Goal: Task Accomplishment & Management: Use online tool/utility

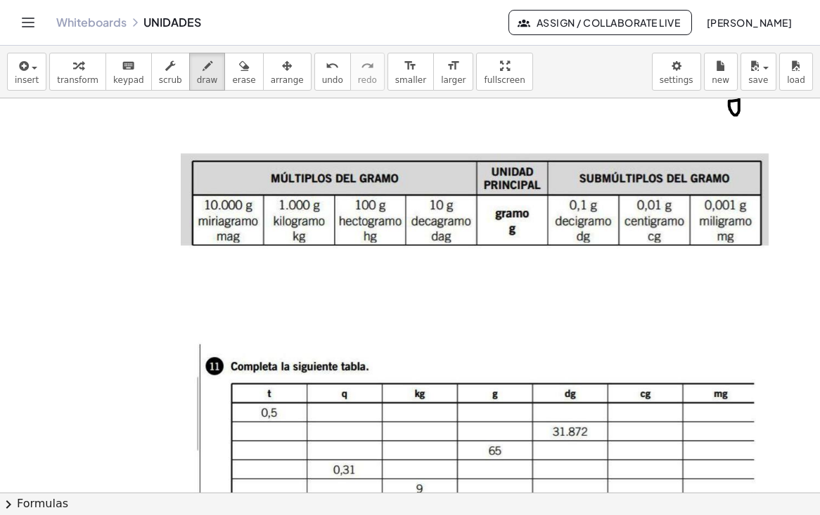
scroll to position [984, 0]
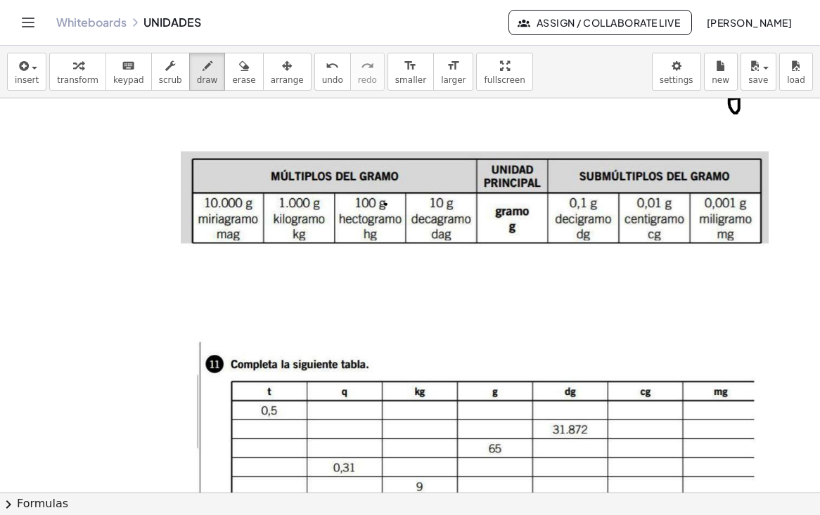
drag, startPoint x: 578, startPoint y: 190, endPoint x: 555, endPoint y: 226, distance: 42.7
click at [276, 74] on button "arrange" at bounding box center [287, 72] width 48 height 38
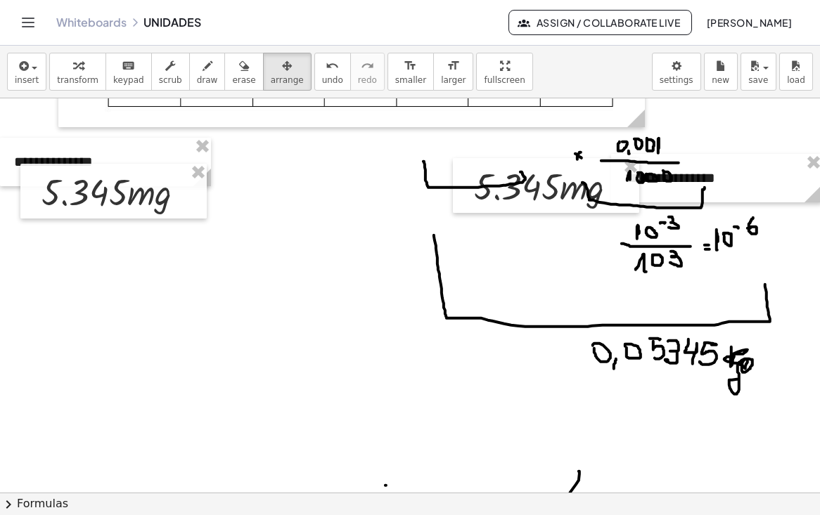
scroll to position [562, 0]
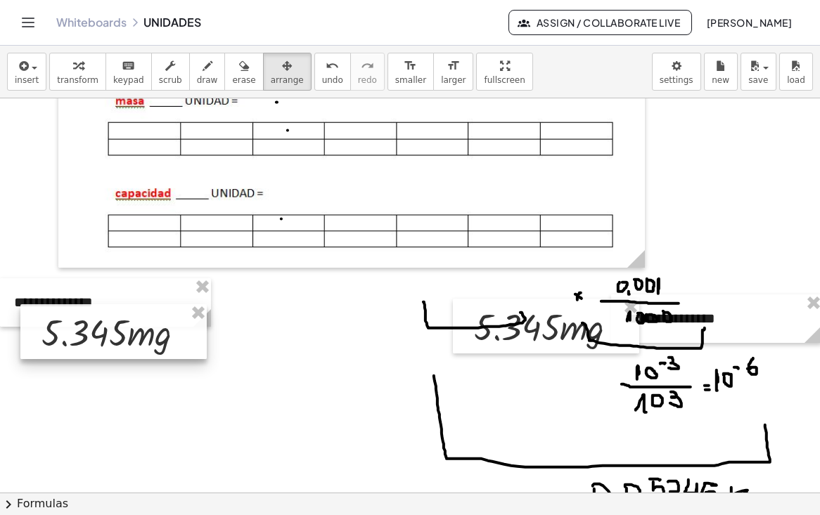
drag, startPoint x: 194, startPoint y: 312, endPoint x: 200, endPoint y: 302, distance: 11.7
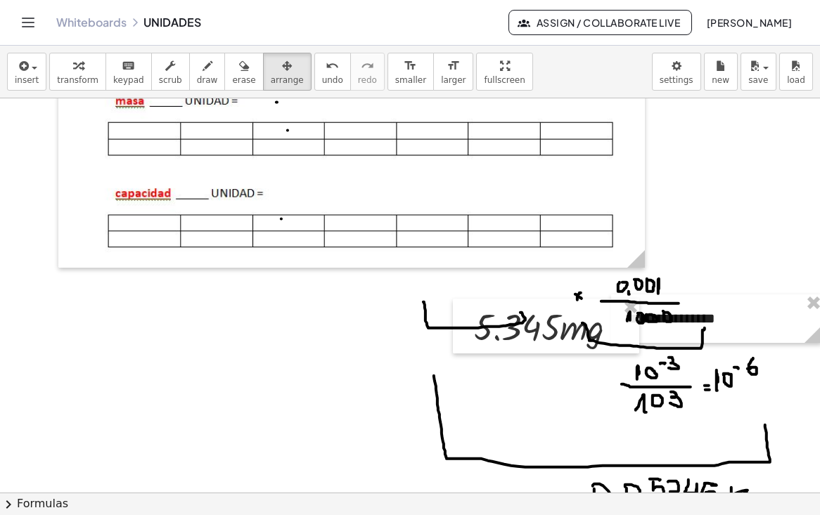
click at [791, 269] on div at bounding box center [417, 254] width 834 height 1436
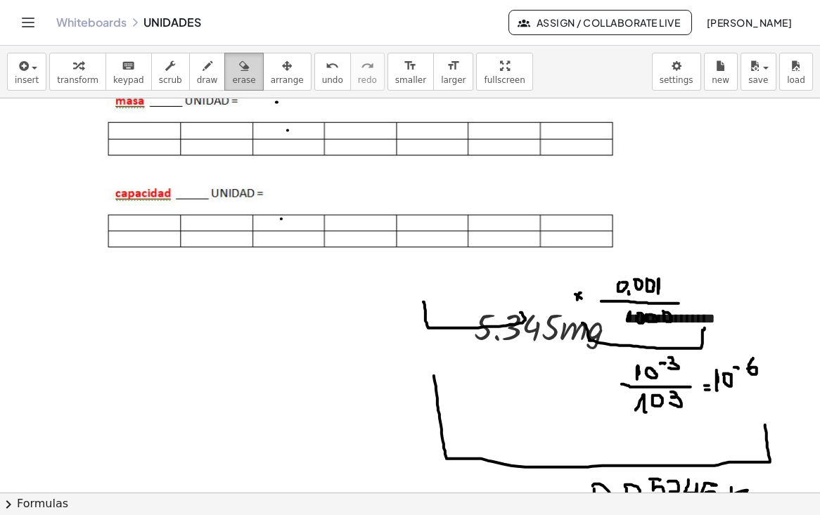
click at [232, 79] on span "erase" at bounding box center [243, 80] width 23 height 10
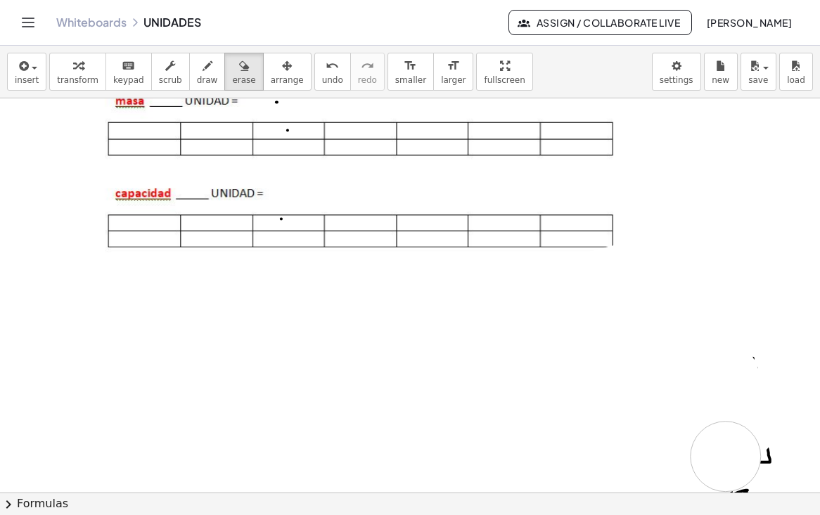
drag, startPoint x: 446, startPoint y: 338, endPoint x: 725, endPoint y: 457, distance: 303.3
click at [725, 457] on div at bounding box center [417, 254] width 834 height 1436
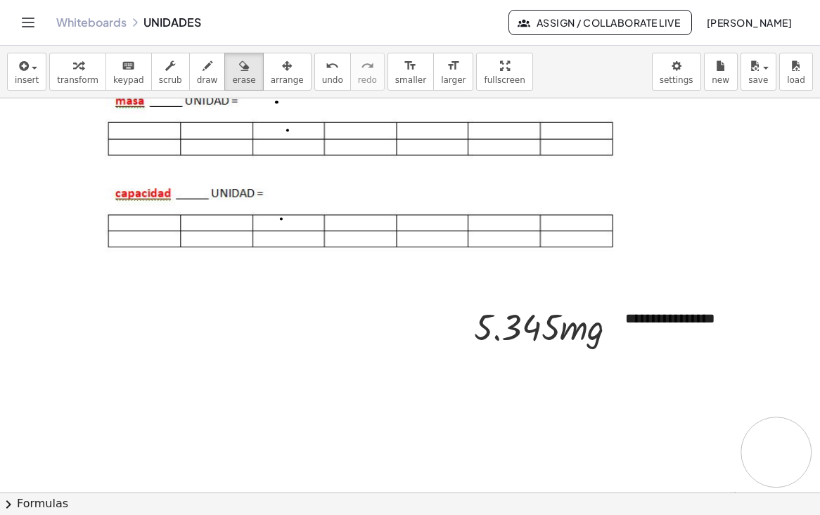
drag, startPoint x: 753, startPoint y: 459, endPoint x: 731, endPoint y: 432, distance: 34.5
click at [774, 448] on div at bounding box center [417, 254] width 834 height 1436
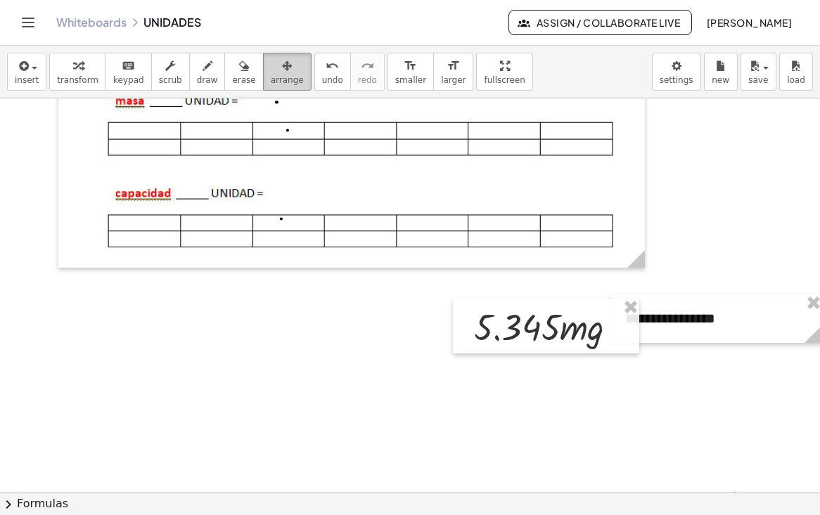
click at [282, 73] on icon "button" at bounding box center [287, 66] width 10 height 17
drag, startPoint x: 633, startPoint y: 305, endPoint x: 714, endPoint y: 299, distance: 81.7
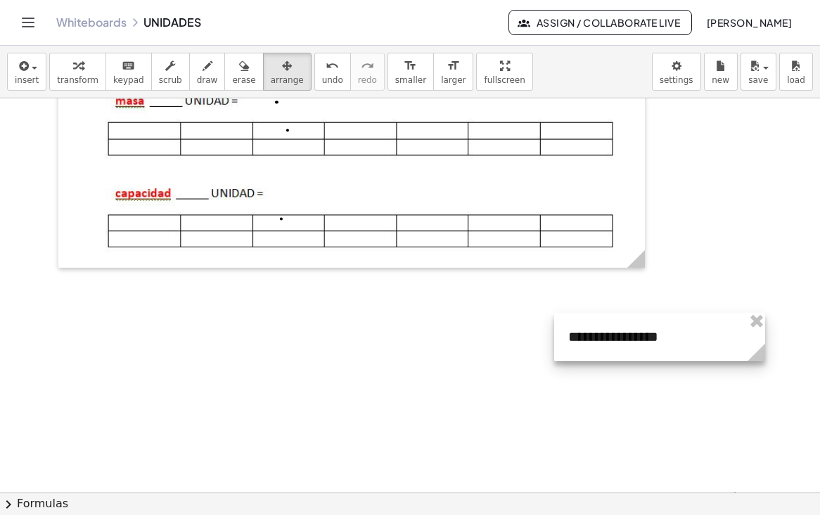
drag, startPoint x: 799, startPoint y: 316, endPoint x: 722, endPoint y: 328, distance: 78.3
click at [720, 331] on div at bounding box center [659, 337] width 211 height 48
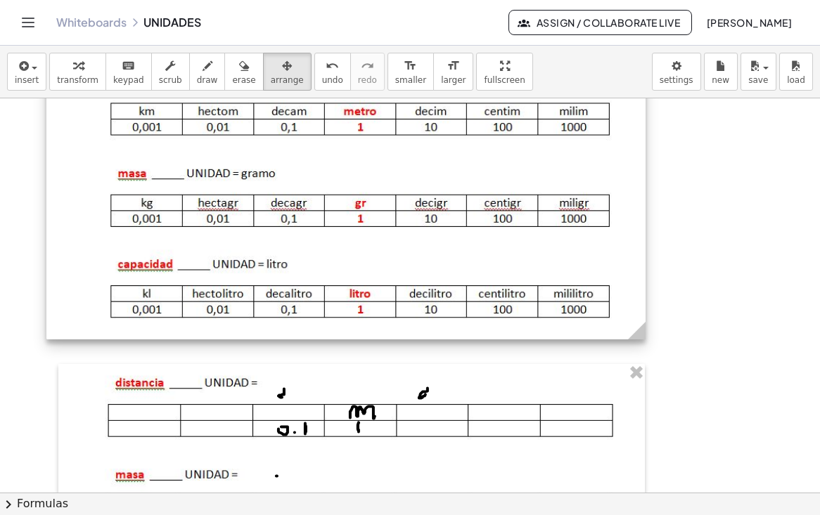
scroll to position [281, 0]
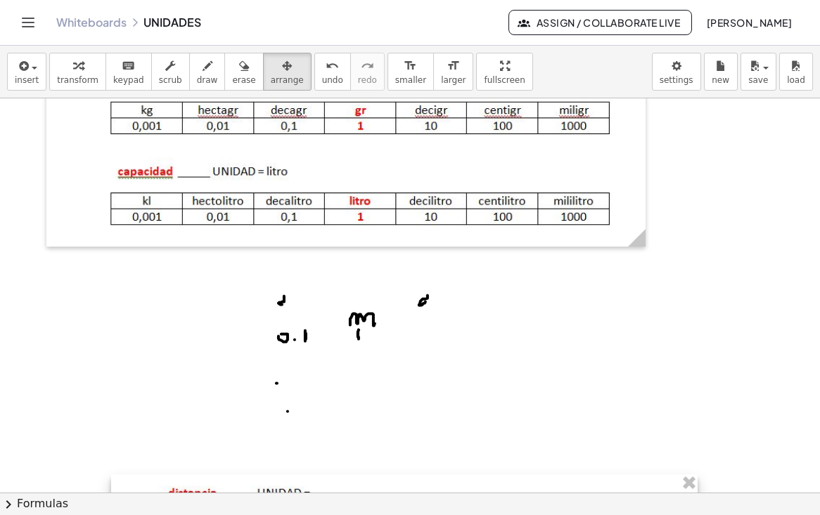
drag, startPoint x: 262, startPoint y: 312, endPoint x: 311, endPoint y: 487, distance: 181.6
click at [311, 497] on div "**********" at bounding box center [410, 281] width 820 height 470
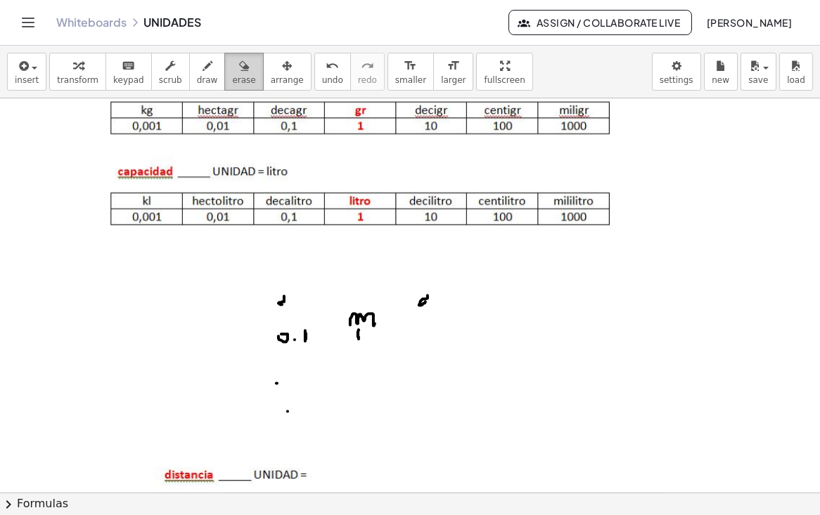
click at [239, 67] on icon "button" at bounding box center [244, 66] width 10 height 17
drag, startPoint x: 292, startPoint y: 283, endPoint x: 30, endPoint y: 244, distance: 265.0
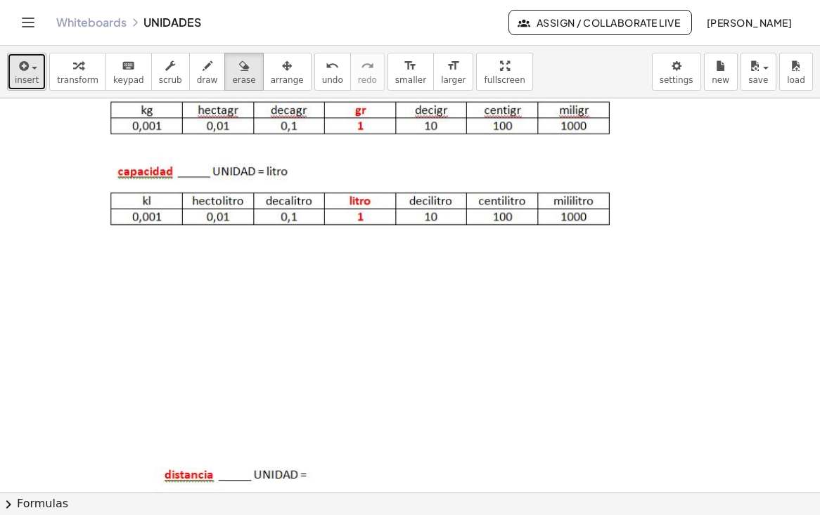
click at [23, 72] on icon "button" at bounding box center [22, 66] width 13 height 17
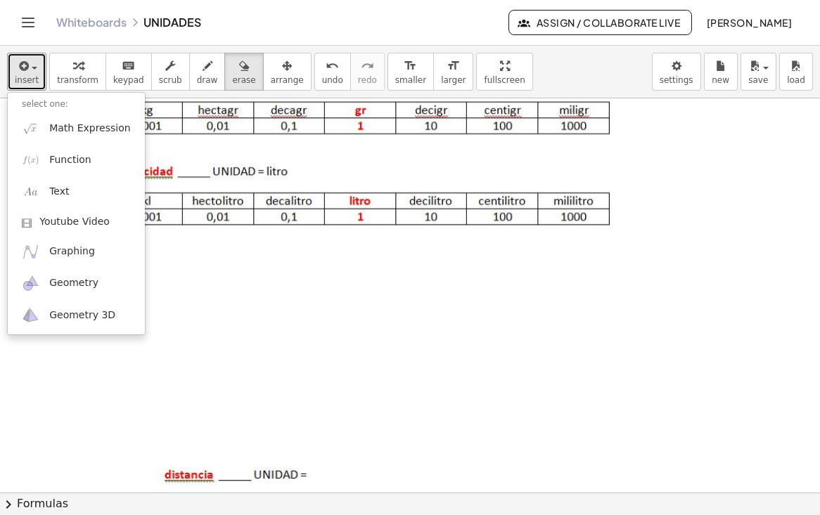
scroll to position [211, 0]
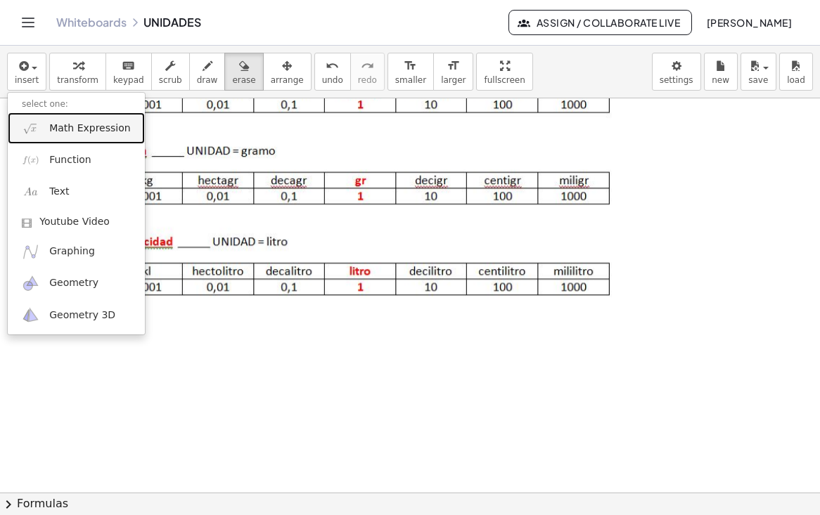
click at [37, 131] on img at bounding box center [31, 128] width 18 height 18
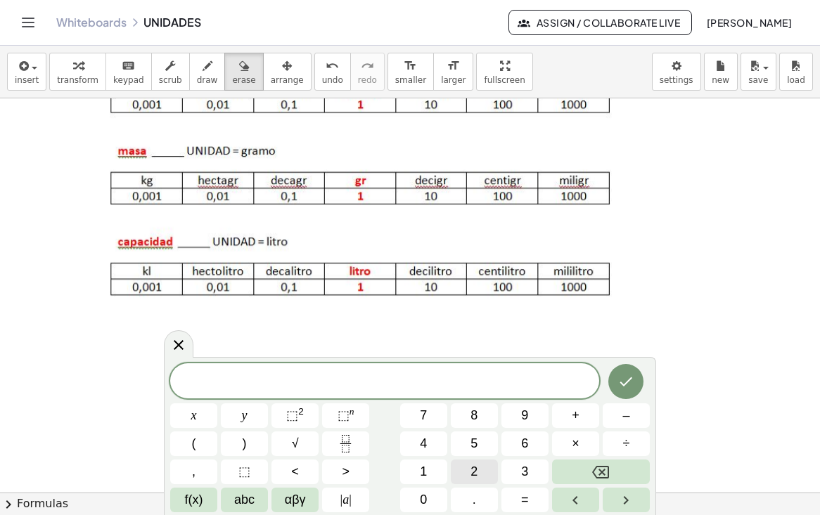
click at [475, 471] on span "2" at bounding box center [473, 471] width 7 height 19
click at [477, 505] on button "." at bounding box center [474, 500] width 47 height 25
click at [477, 441] on span "5" at bounding box center [473, 443] width 7 height 19
click at [573, 446] on span "×" at bounding box center [575, 443] width 8 height 19
click at [245, 503] on span "abc" at bounding box center [244, 500] width 20 height 19
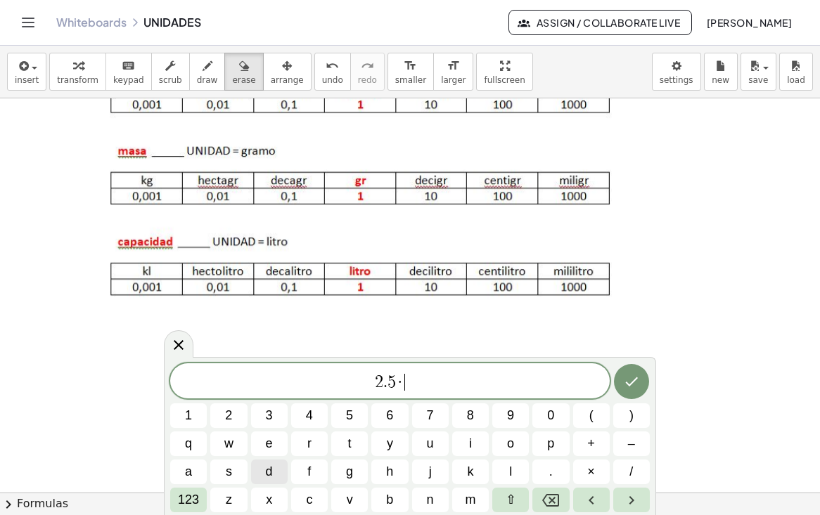
click at [269, 472] on span "d" at bounding box center [269, 471] width 7 height 19
click at [510, 474] on span "l" at bounding box center [510, 471] width 3 height 19
click at [595, 443] on button "+" at bounding box center [591, 444] width 37 height 25
click at [350, 415] on span "5" at bounding box center [349, 415] width 7 height 19
click at [550, 417] on span "0" at bounding box center [550, 415] width 7 height 19
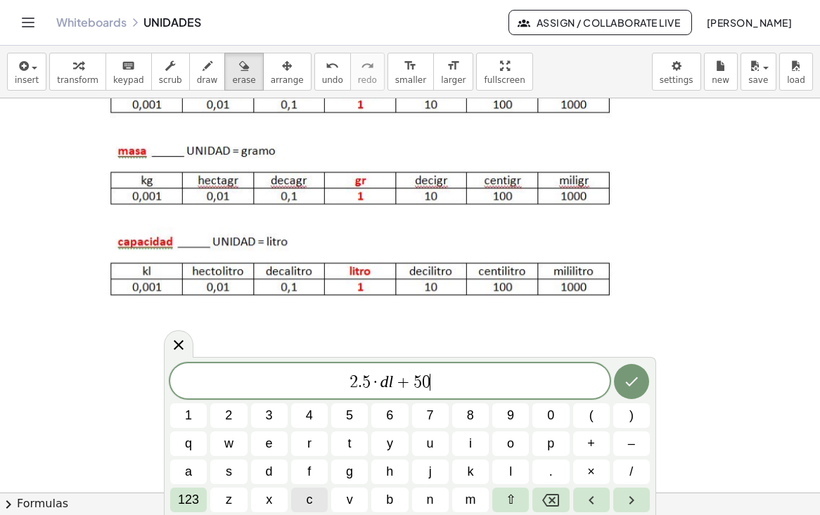
click at [311, 503] on span "c" at bounding box center [309, 500] width 6 height 19
click at [510, 467] on span "l" at bounding box center [510, 471] width 3 height 19
click at [632, 447] on span "–" at bounding box center [631, 443] width 7 height 19
click at [188, 413] on span "1" at bounding box center [188, 415] width 7 height 19
click at [551, 413] on span "0" at bounding box center [550, 415] width 7 height 19
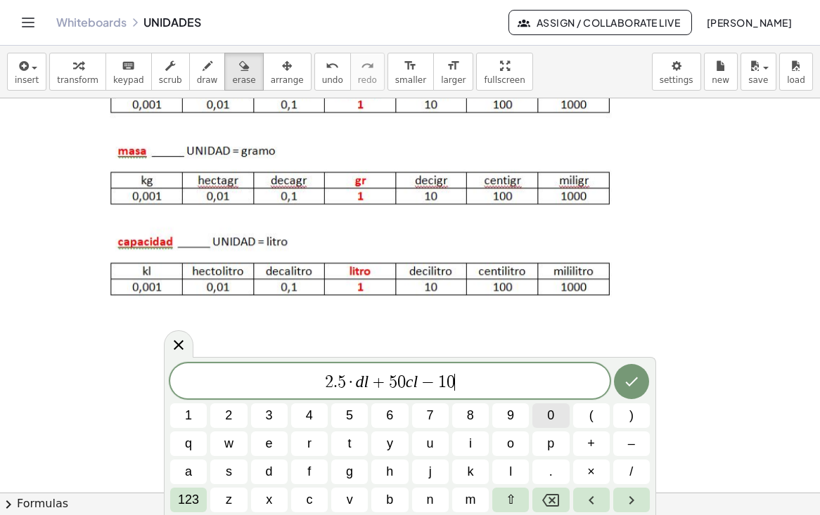
click at [551, 413] on span "0" at bounding box center [550, 415] width 7 height 19
click at [463, 493] on button "m" at bounding box center [470, 500] width 37 height 25
click at [511, 474] on span "l" at bounding box center [510, 471] width 3 height 19
click at [395, 384] on var "c" at bounding box center [397, 382] width 8 height 18
click at [549, 412] on span "0" at bounding box center [550, 415] width 7 height 19
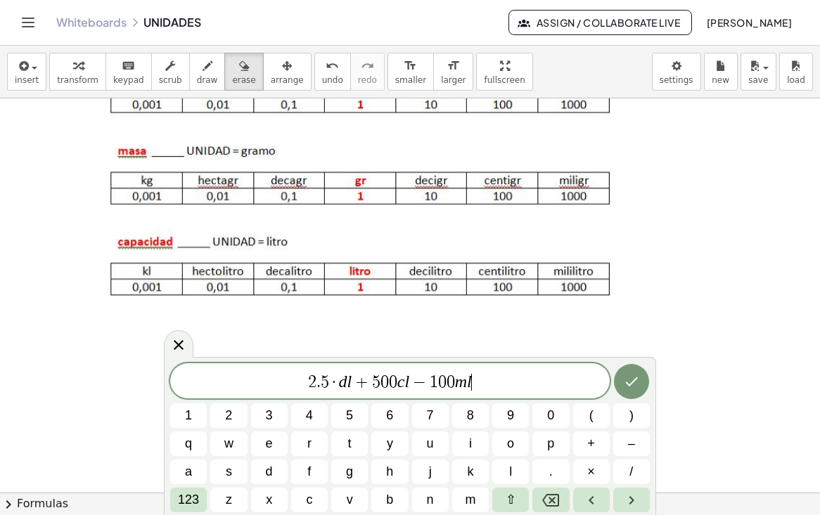
click at [522, 383] on span "2 . 5 · d l + 5 0 0 c l − 1 0 0 m l ​" at bounding box center [389, 383] width 439 height 20
click at [347, 384] on var "l" at bounding box center [349, 382] width 5 height 18
click at [346, 381] on span "2 . 5 · d ​ l + 5 0 0 c l − 1 0 0 m l" at bounding box center [389, 383] width 439 height 20
click at [334, 381] on span "2 . 5 · ​ d a l + 5 0 0 c l − 1 0 0 m l" at bounding box center [389, 383] width 439 height 20
click at [636, 384] on icon "Done" at bounding box center [631, 381] width 17 height 17
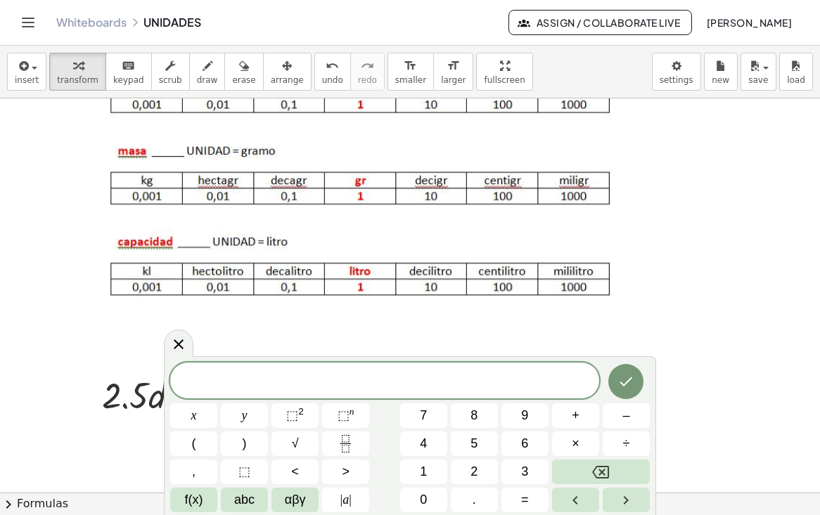
drag, startPoint x: 179, startPoint y: 343, endPoint x: 145, endPoint y: 292, distance: 60.8
click at [179, 327] on body "**********" at bounding box center [410, 257] width 820 height 515
click at [25, 72] on icon "button" at bounding box center [22, 66] width 13 height 17
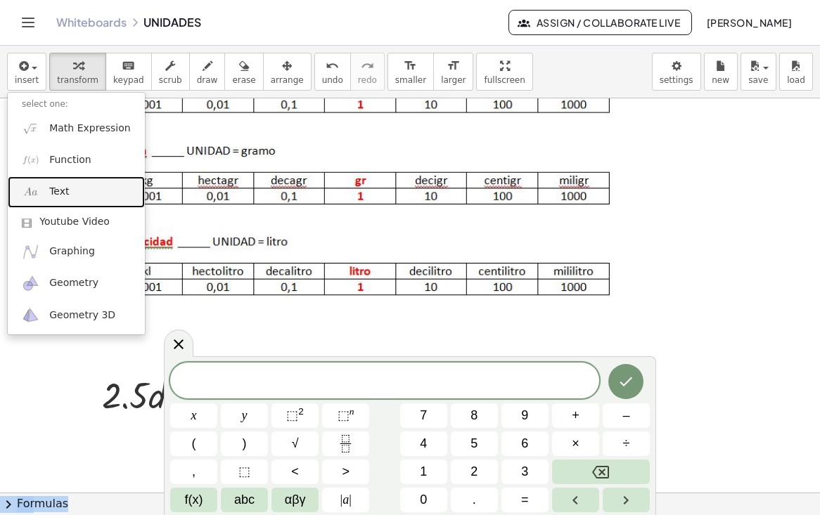
click at [60, 188] on span "Text" at bounding box center [59, 192] width 20 height 14
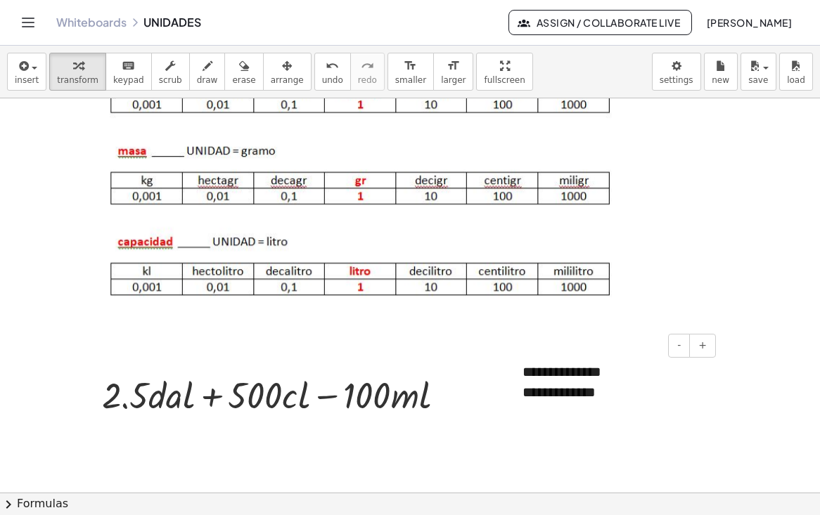
click at [543, 358] on div "**********" at bounding box center [613, 382] width 211 height 68
click at [526, 374] on div "**********" at bounding box center [613, 382] width 211 height 68
click at [530, 359] on div "**********" at bounding box center [613, 382] width 211 height 68
click at [525, 374] on div "**********" at bounding box center [613, 382] width 211 height 68
drag, startPoint x: 527, startPoint y: 392, endPoint x: 519, endPoint y: 392, distance: 7.7
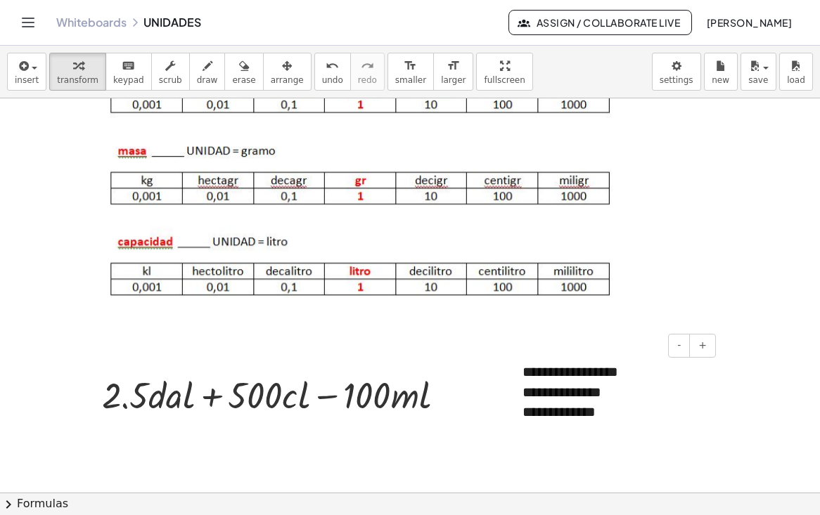
click at [524, 392] on div "**********" at bounding box center [613, 392] width 211 height 89
click at [525, 394] on div "**********" at bounding box center [613, 392] width 211 height 89
click at [271, 85] on span "arrange" at bounding box center [287, 80] width 33 height 10
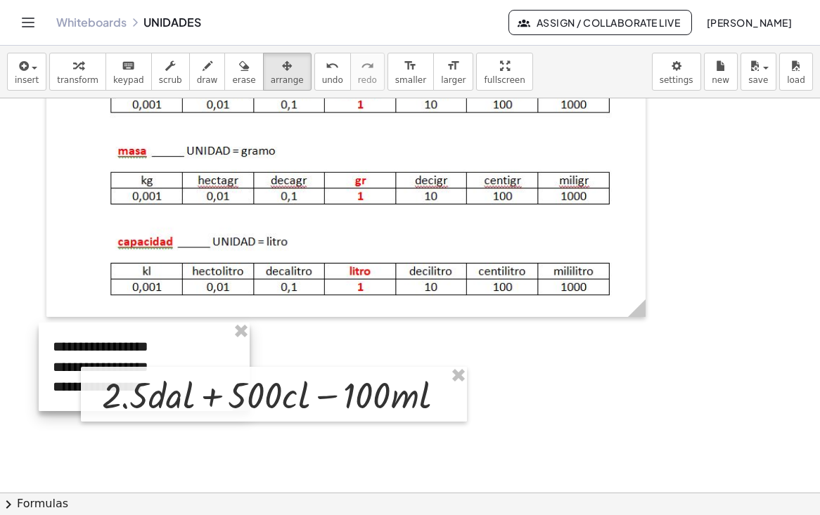
drag, startPoint x: 568, startPoint y: 400, endPoint x: 155, endPoint y: 384, distance: 412.9
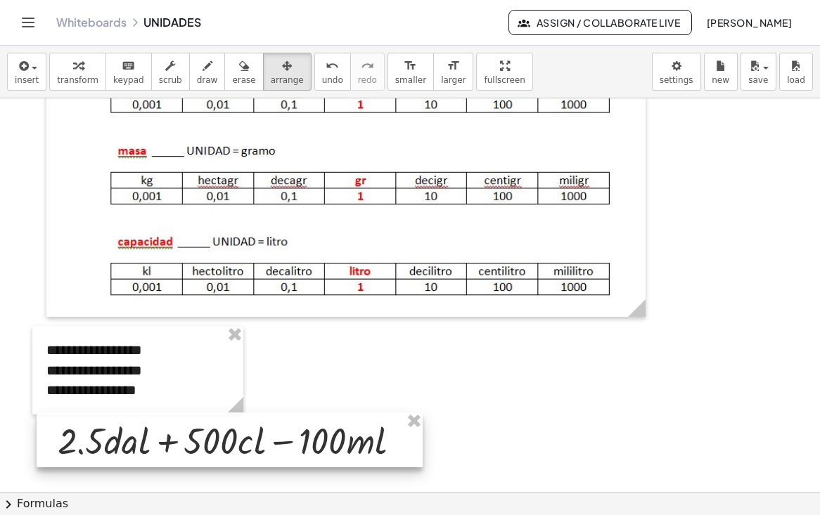
drag, startPoint x: 182, startPoint y: 413, endPoint x: 148, endPoint y: 453, distance: 52.8
click at [141, 455] on div at bounding box center [230, 440] width 386 height 55
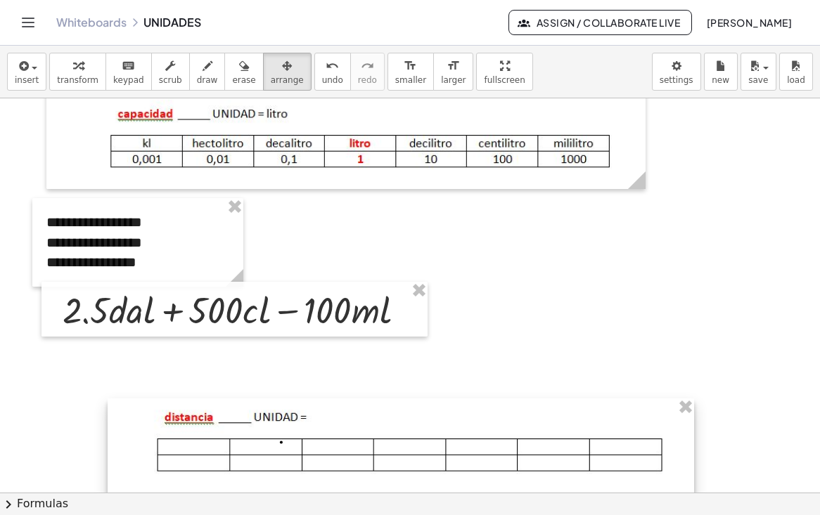
scroll to position [351, 0]
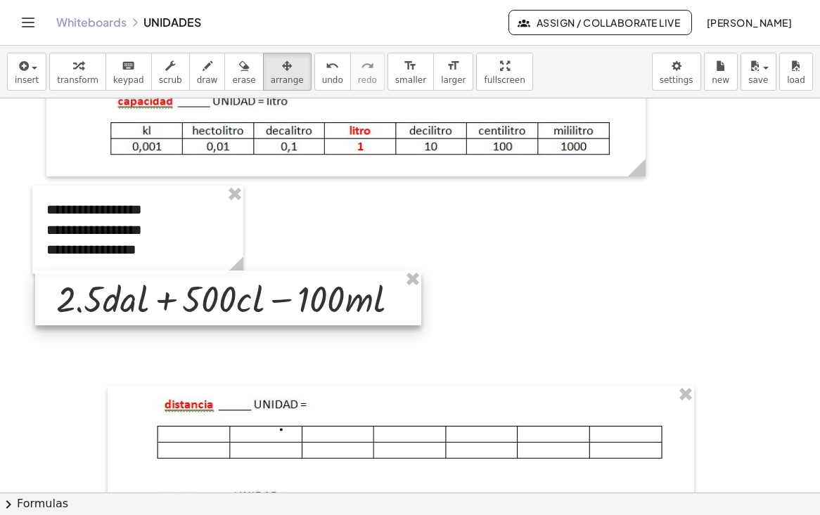
click at [142, 318] on div at bounding box center [228, 298] width 386 height 55
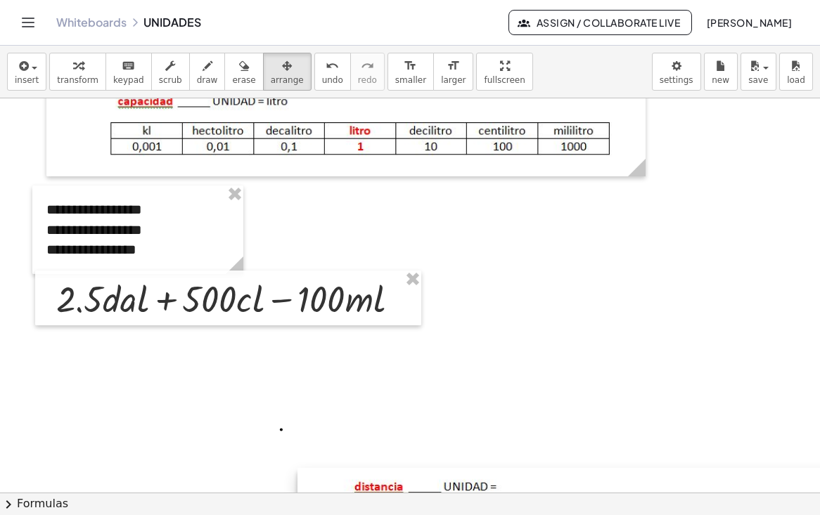
drag, startPoint x: 225, startPoint y: 433, endPoint x: 415, endPoint y: 515, distance: 206.8
click at [415, 515] on html "**********" at bounding box center [410, 257] width 820 height 515
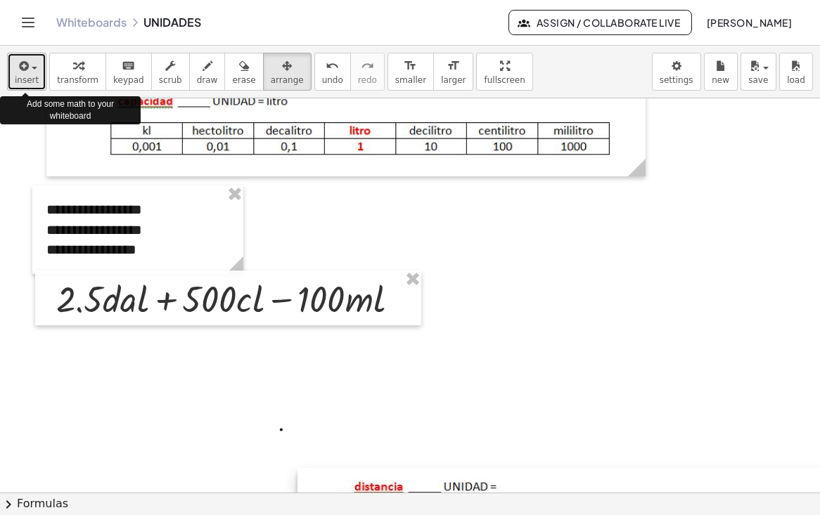
click at [26, 61] on div "button" at bounding box center [27, 65] width 24 height 17
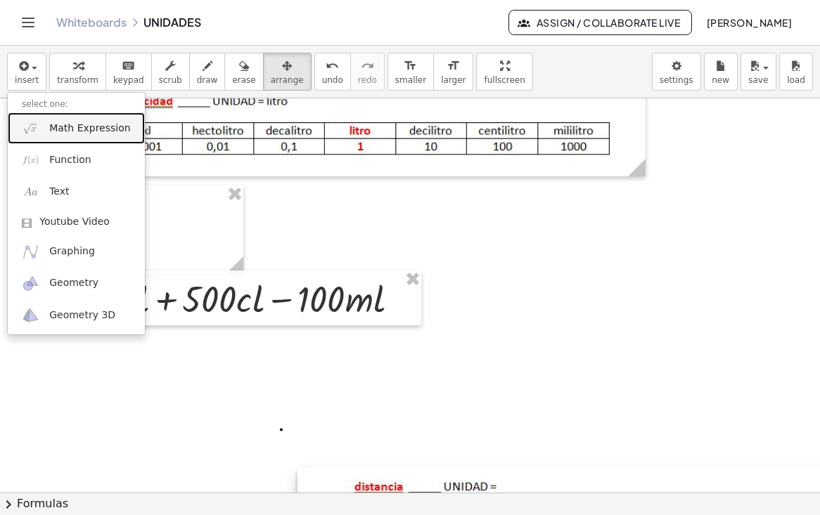
click at [51, 129] on span "Math Expression" at bounding box center [89, 129] width 81 height 14
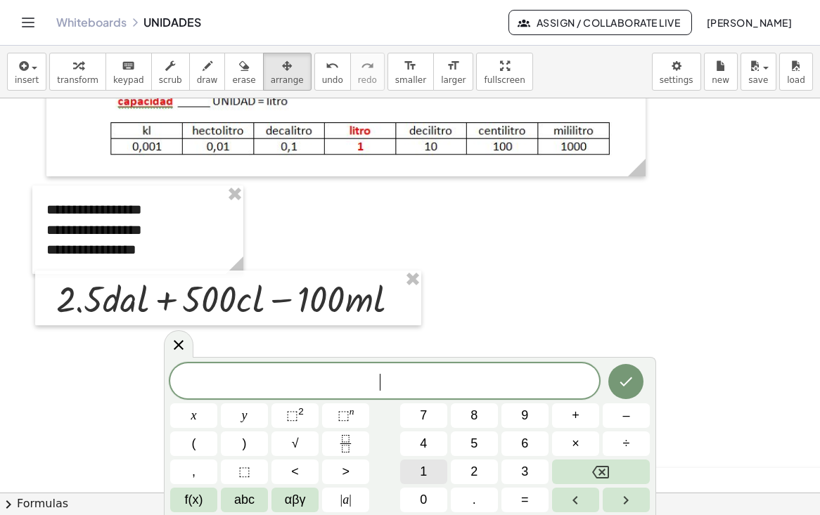
click at [421, 472] on span "1" at bounding box center [423, 471] width 7 height 19
click at [623, 419] on span "–" at bounding box center [625, 415] width 7 height 19
click at [426, 382] on var "d" at bounding box center [429, 382] width 8 height 18
click at [452, 387] on span "1 k l − 0 . 1 h l + 1 0 0 d l ​" at bounding box center [384, 383] width 429 height 20
click at [627, 377] on icon "Done" at bounding box center [625, 381] width 17 height 17
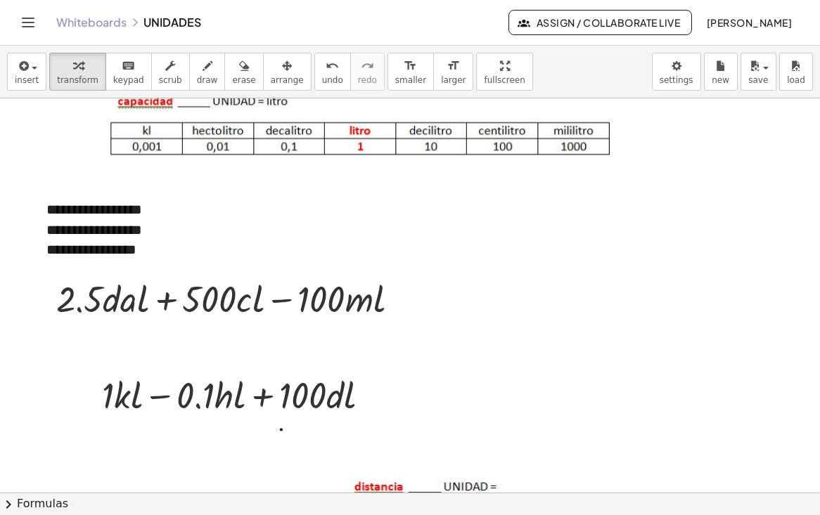
click at [359, 76] on div "**********" at bounding box center [410, 281] width 820 height 470
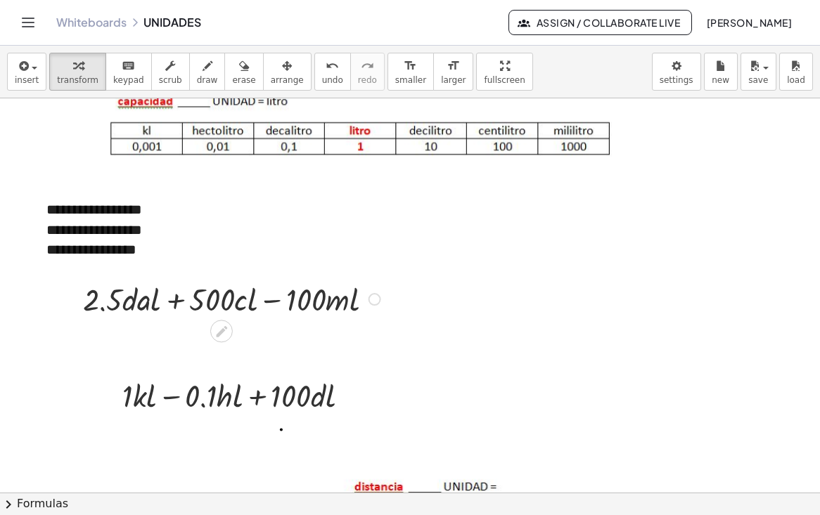
drag, startPoint x: 332, startPoint y: 32, endPoint x: 306, endPoint y: 22, distance: 27.6
click at [313, 25] on div "**********" at bounding box center [410, 257] width 820 height 515
click at [282, 67] on icon "button" at bounding box center [287, 66] width 10 height 17
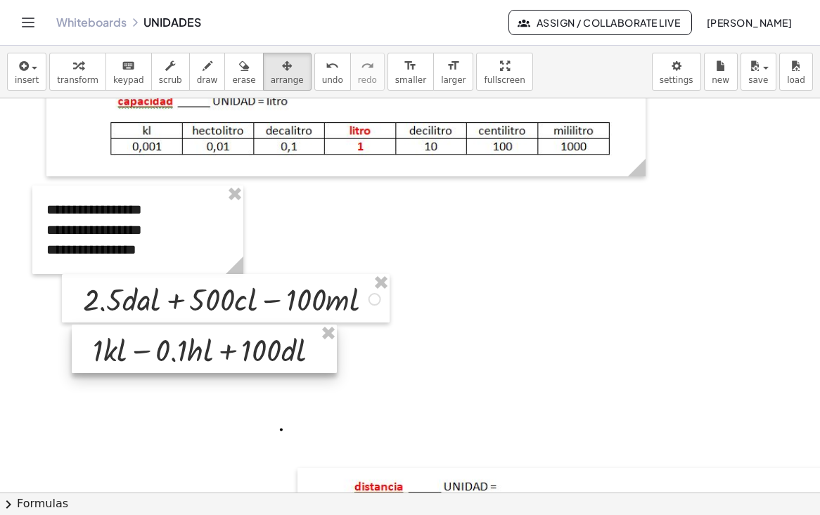
drag, startPoint x: 257, startPoint y: 408, endPoint x: 227, endPoint y: 362, distance: 54.4
click at [227, 362] on div at bounding box center [204, 349] width 265 height 48
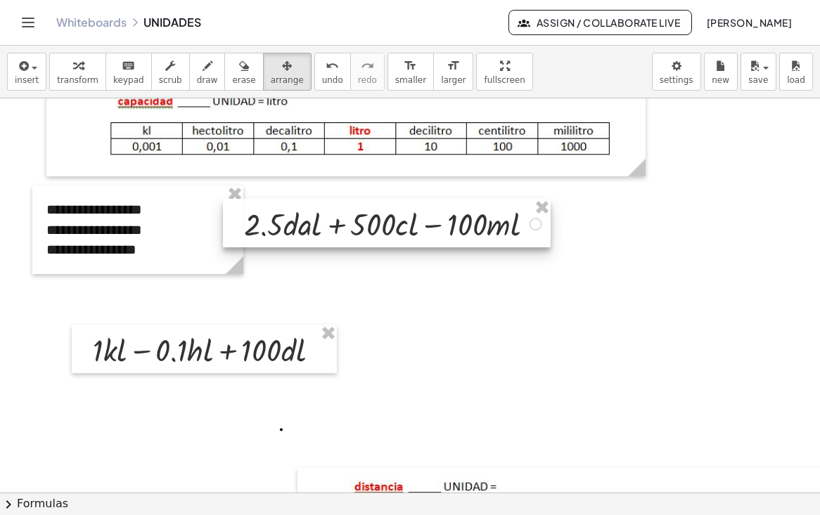
drag, startPoint x: 153, startPoint y: 298, endPoint x: 314, endPoint y: 223, distance: 178.3
click at [314, 223] on div at bounding box center [387, 223] width 328 height 48
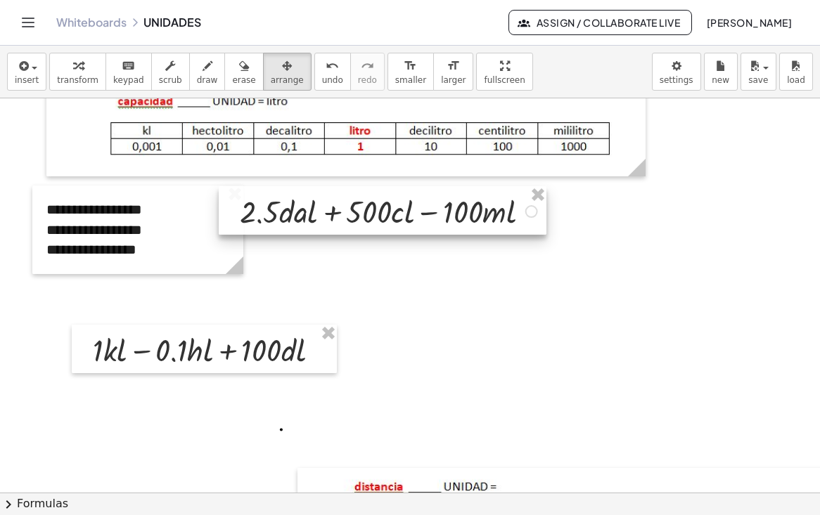
drag, startPoint x: 260, startPoint y: 230, endPoint x: 256, endPoint y: 217, distance: 13.3
click at [256, 217] on div at bounding box center [383, 210] width 328 height 48
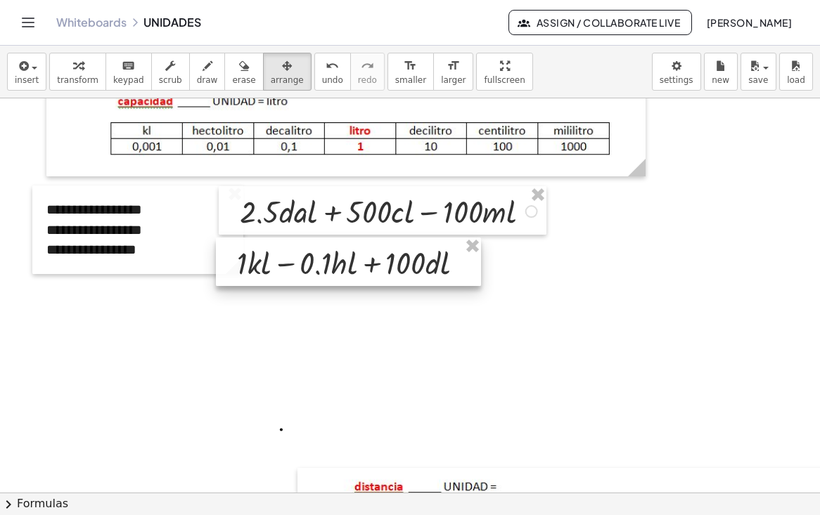
drag, startPoint x: 222, startPoint y: 356, endPoint x: 363, endPoint y: 269, distance: 165.4
click at [363, 269] on div at bounding box center [348, 262] width 265 height 48
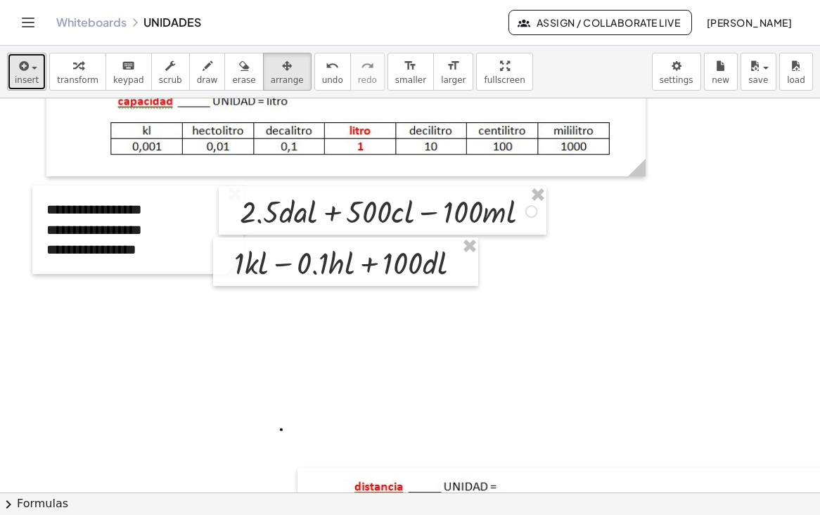
click at [30, 75] on span "insert" at bounding box center [27, 80] width 24 height 10
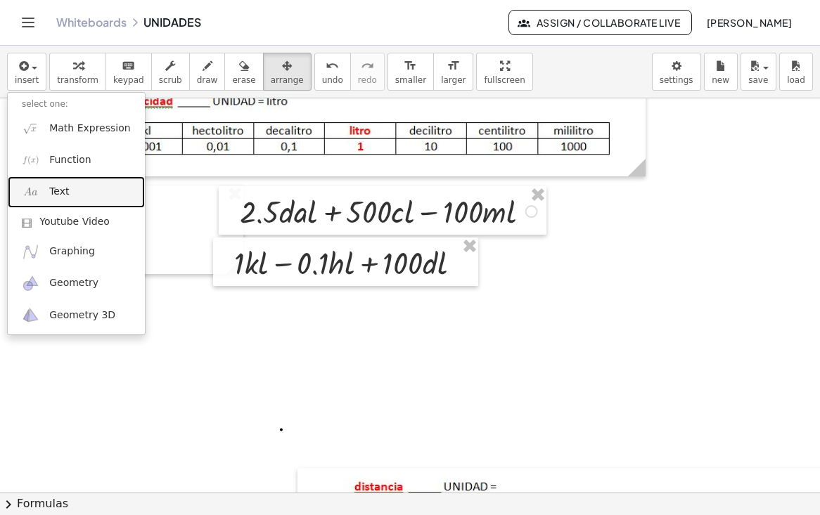
click at [69, 202] on link "Text" at bounding box center [76, 192] width 137 height 32
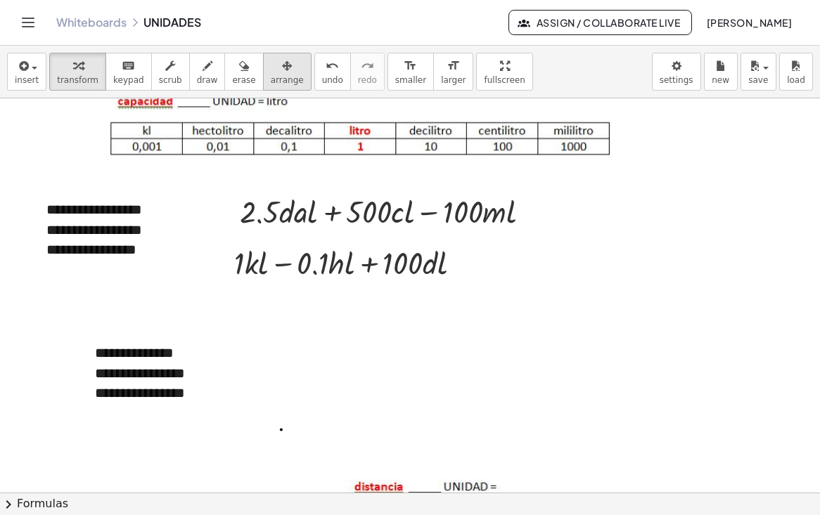
click at [271, 67] on div "button" at bounding box center [287, 65] width 33 height 17
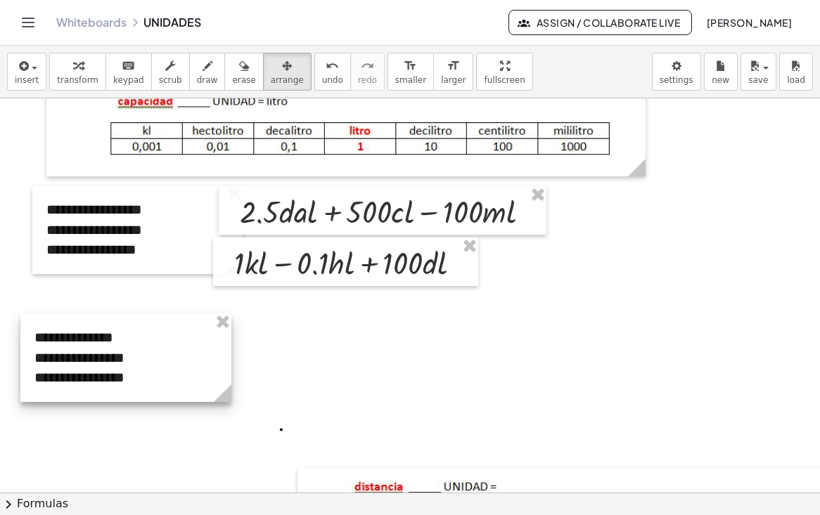
drag, startPoint x: 198, startPoint y: 399, endPoint x: 147, endPoint y: 383, distance: 53.6
click at [147, 383] on div at bounding box center [125, 357] width 211 height 89
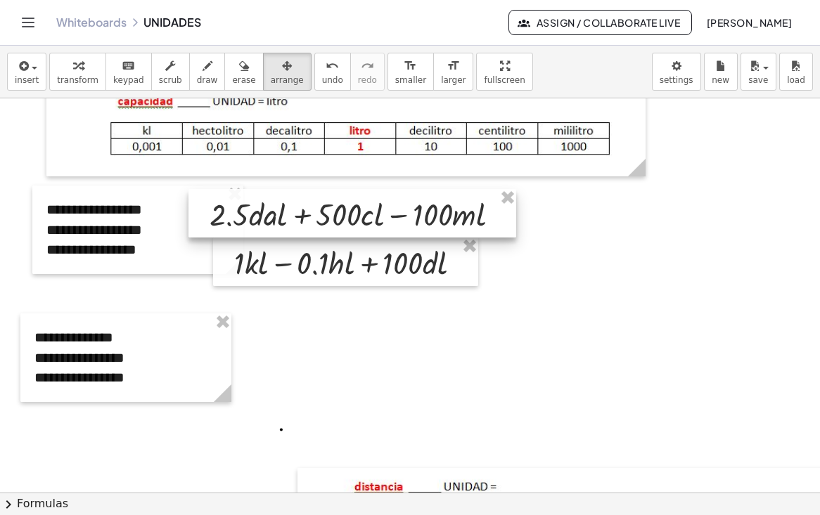
drag, startPoint x: 232, startPoint y: 202, endPoint x: 202, endPoint y: 205, distance: 30.4
click at [202, 205] on div at bounding box center [352, 213] width 328 height 48
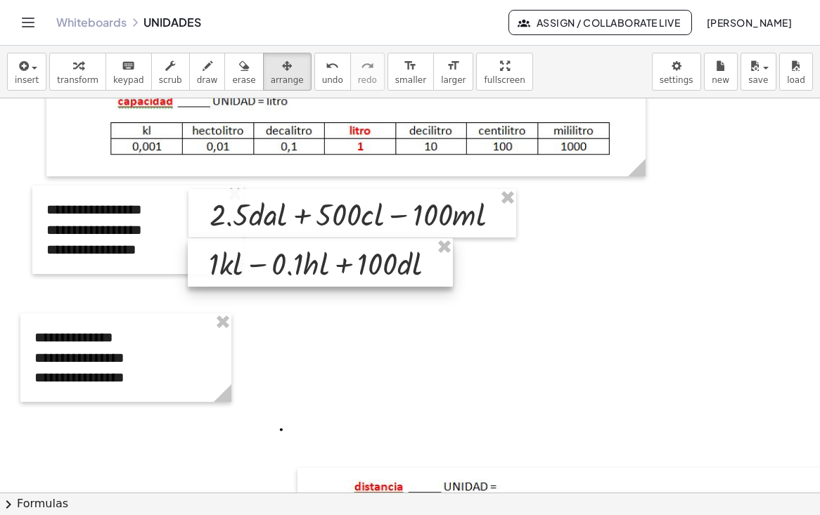
drag, startPoint x: 242, startPoint y: 254, endPoint x: 216, endPoint y: 254, distance: 25.3
click at [216, 254] on div at bounding box center [320, 262] width 265 height 48
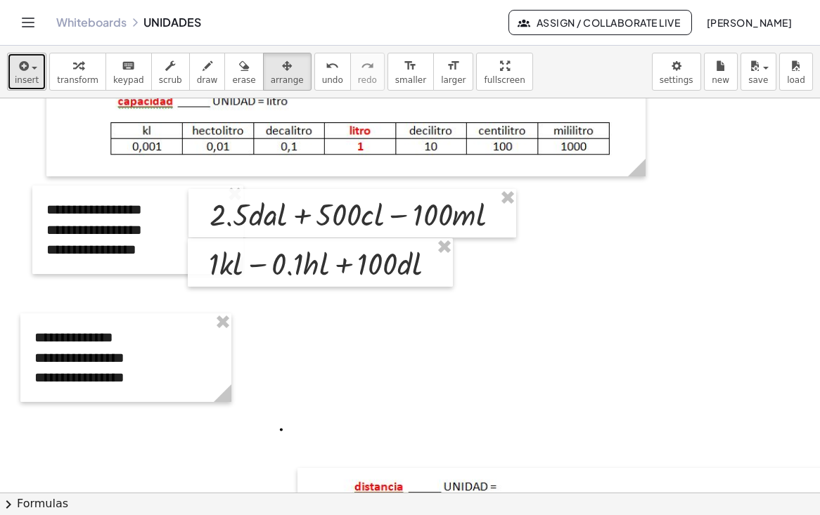
click at [20, 74] on button "insert" at bounding box center [26, 72] width 39 height 38
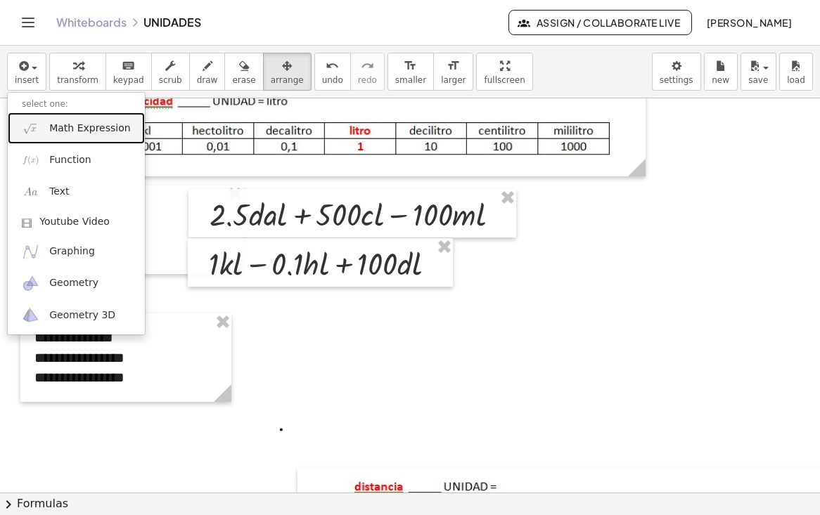
click at [75, 130] on span "Math Expression" at bounding box center [89, 129] width 81 height 14
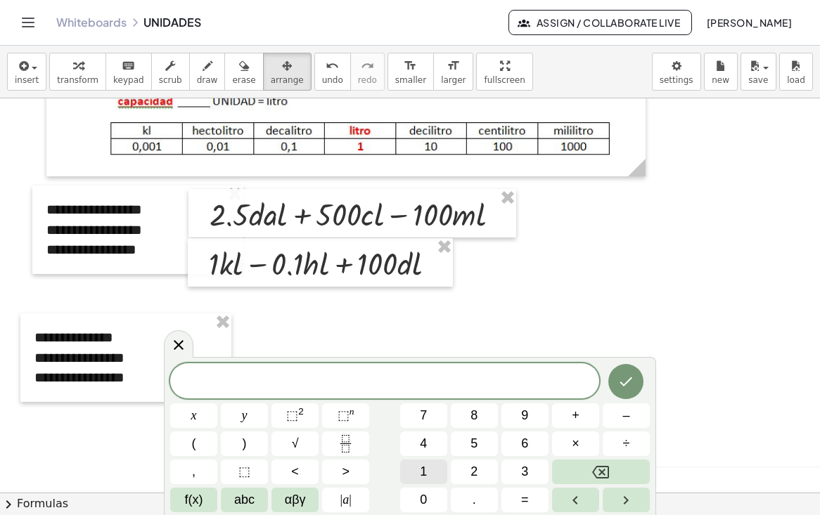
click at [426, 471] on span "1" at bounding box center [423, 471] width 7 height 19
click at [474, 470] on span "2" at bounding box center [473, 471] width 7 height 19
click at [576, 420] on span "+" at bounding box center [575, 415] width 8 height 19
click at [131, 368] on div at bounding box center [125, 357] width 211 height 89
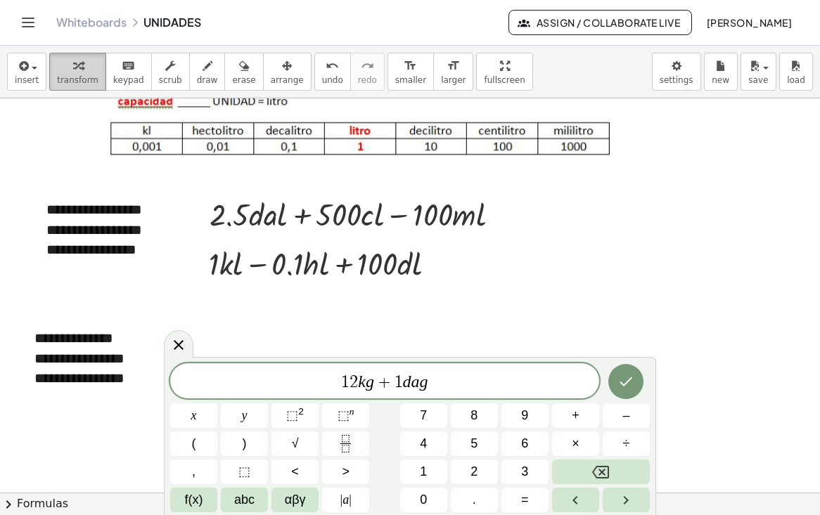
click at [63, 76] on span "transform" at bounding box center [77, 80] width 41 height 10
click at [103, 357] on div "**********" at bounding box center [125, 359] width 183 height 20
click at [146, 361] on div "**********" at bounding box center [125, 359] width 183 height 20
click at [140, 377] on div "**********" at bounding box center [125, 378] width 183 height 20
click at [448, 382] on span "1 2 k g + 1 d a g ​" at bounding box center [384, 383] width 429 height 20
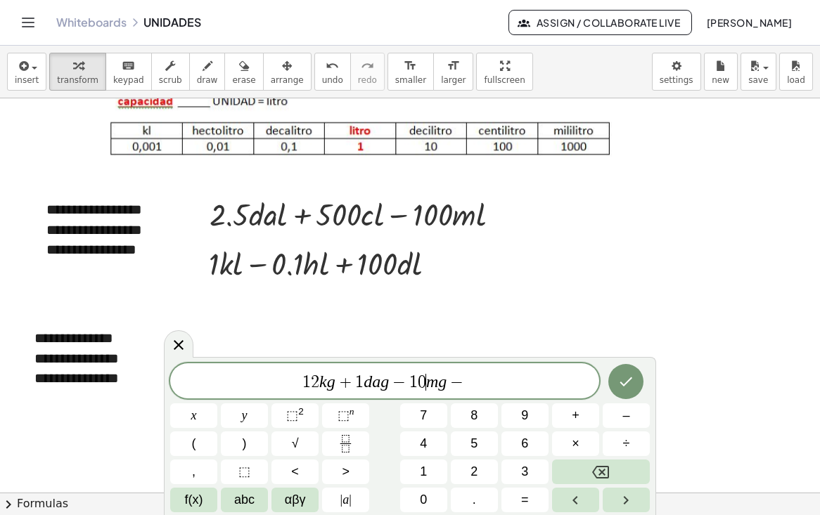
click at [427, 384] on var "m" at bounding box center [432, 382] width 12 height 18
click at [485, 380] on span "1 2 k g + 1 d a g − 1 0 ​ m g −" at bounding box center [384, 383] width 429 height 20
click at [621, 377] on icon "Done" at bounding box center [625, 381] width 17 height 17
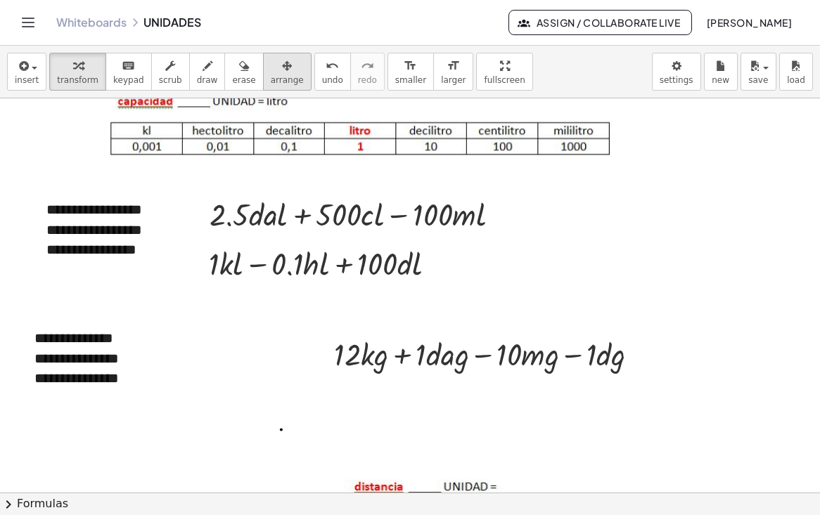
click at [282, 63] on icon "button" at bounding box center [287, 66] width 10 height 17
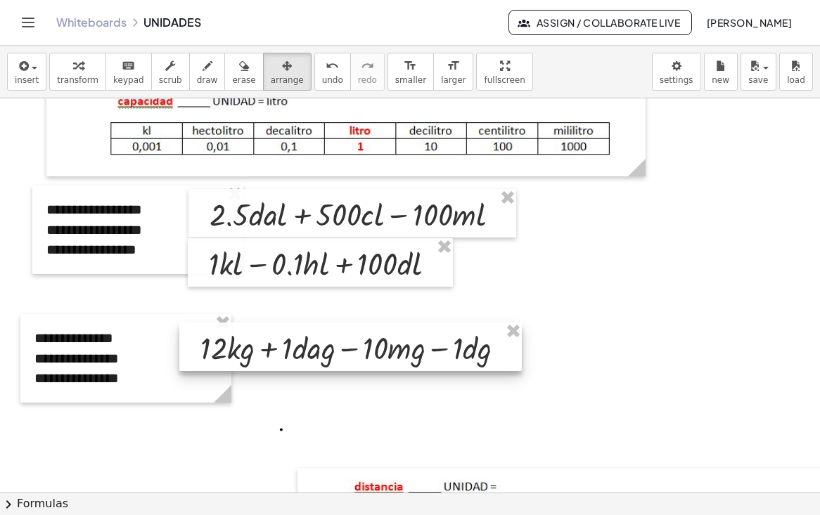
drag, startPoint x: 470, startPoint y: 353, endPoint x: 338, endPoint y: 347, distance: 131.6
click at [338, 347] on div at bounding box center [350, 347] width 342 height 48
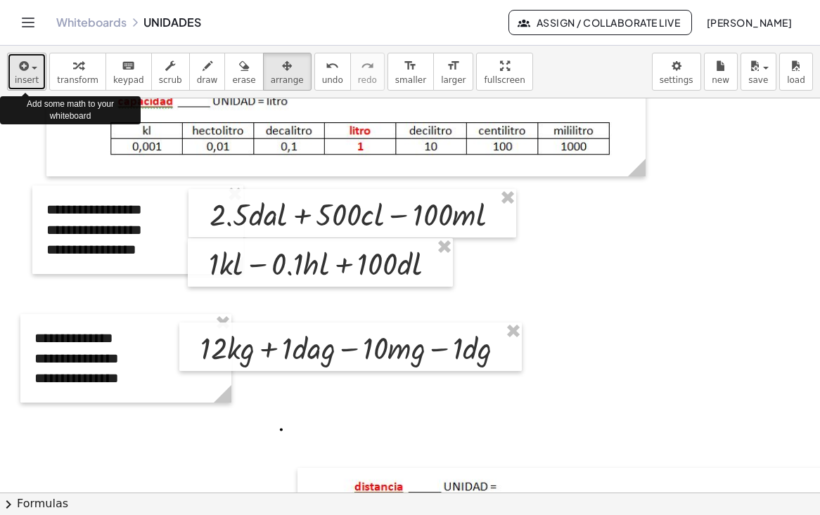
click at [30, 79] on span "insert" at bounding box center [27, 80] width 24 height 10
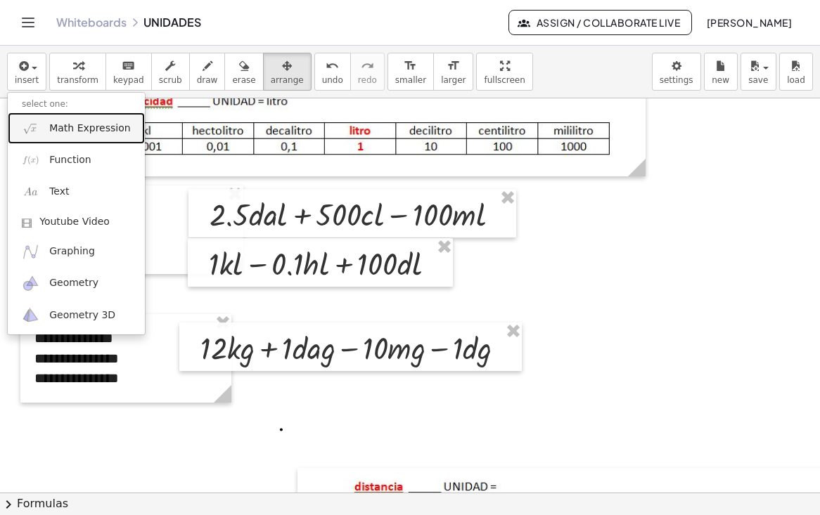
click at [62, 130] on span "Math Expression" at bounding box center [89, 129] width 81 height 14
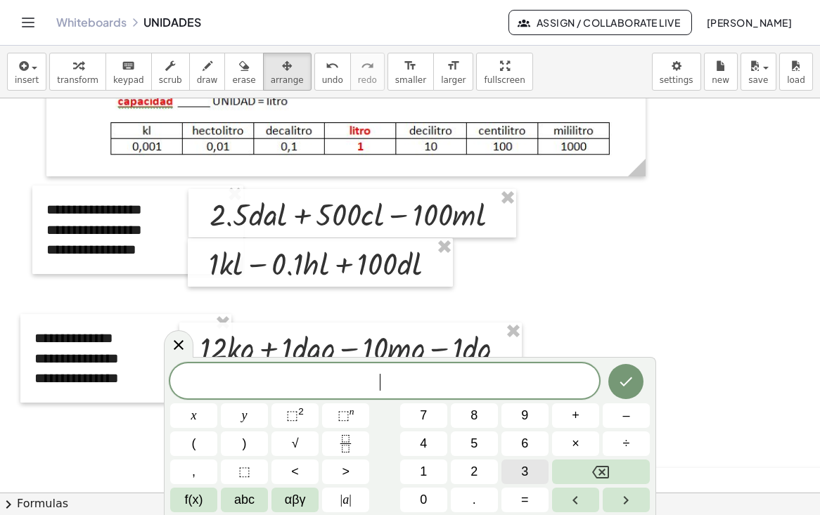
click at [527, 470] on span "3" at bounding box center [524, 471] width 7 height 19
click at [573, 414] on span "+" at bounding box center [575, 415] width 8 height 19
click at [626, 380] on icon "Done" at bounding box center [625, 381] width 17 height 17
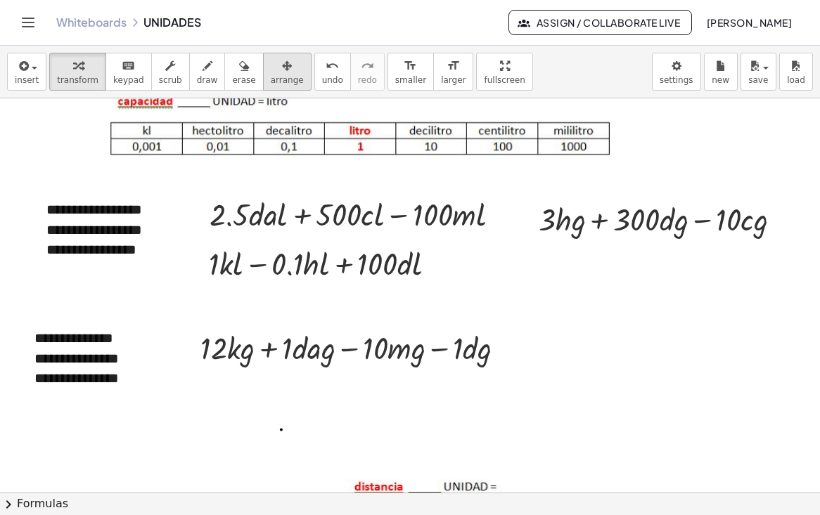
click at [282, 65] on icon "button" at bounding box center [287, 66] width 10 height 17
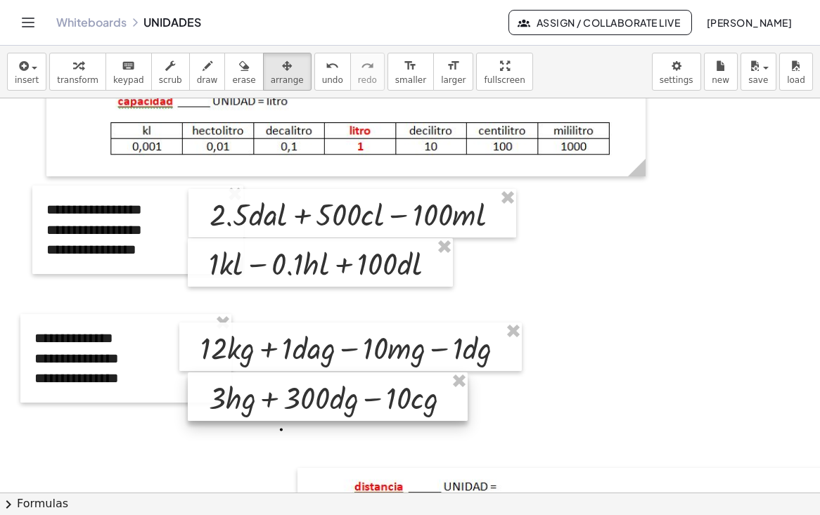
drag, startPoint x: 602, startPoint y: 226, endPoint x: 273, endPoint y: 404, distance: 374.9
click at [273, 404] on div at bounding box center [328, 397] width 280 height 48
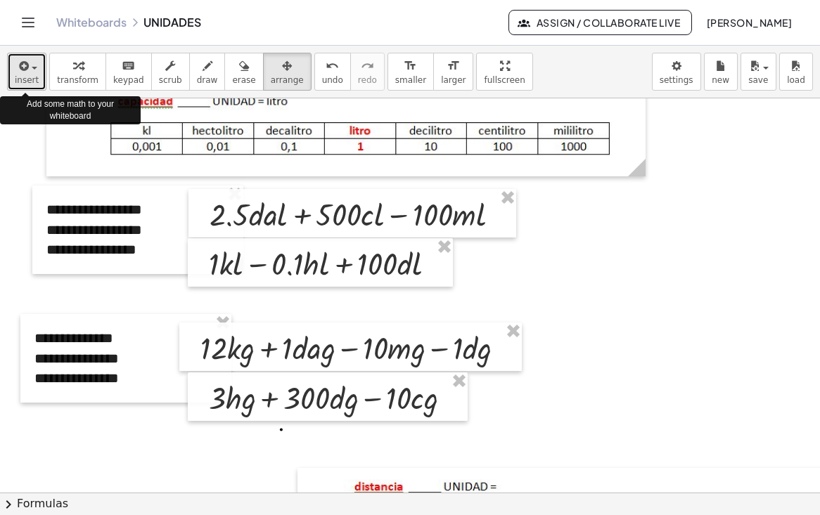
click at [29, 77] on span "insert" at bounding box center [27, 80] width 24 height 10
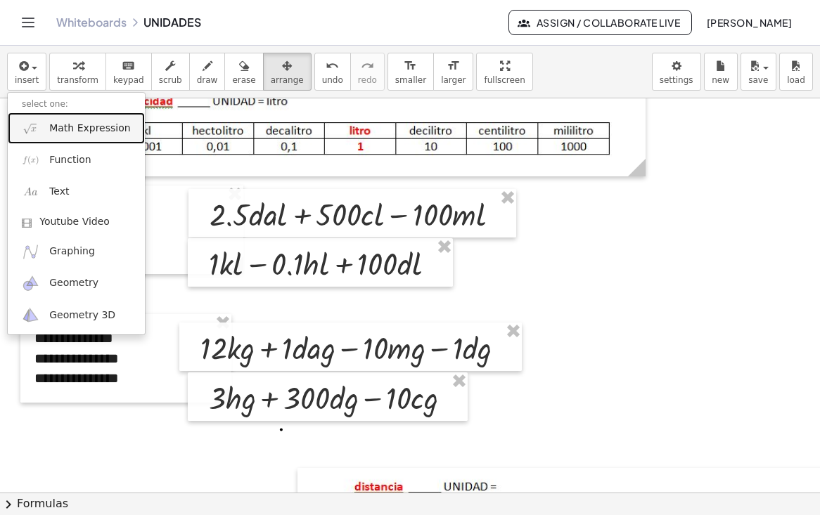
click at [77, 126] on span "Math Expression" at bounding box center [89, 129] width 81 height 14
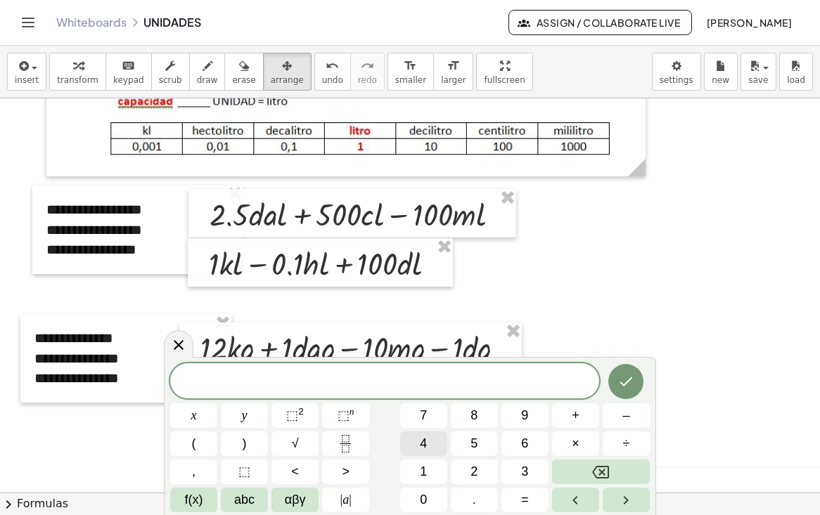
click at [425, 443] on span "4" at bounding box center [423, 443] width 7 height 19
click at [425, 503] on span "0" at bounding box center [423, 500] width 7 height 19
click at [356, 386] on span "4 0 0 c m + 0 . 5 k m ​" at bounding box center [384, 383] width 429 height 20
click at [459, 380] on span "4 0 0 0 c m + 0 . 5 k m ​" at bounding box center [384, 383] width 429 height 20
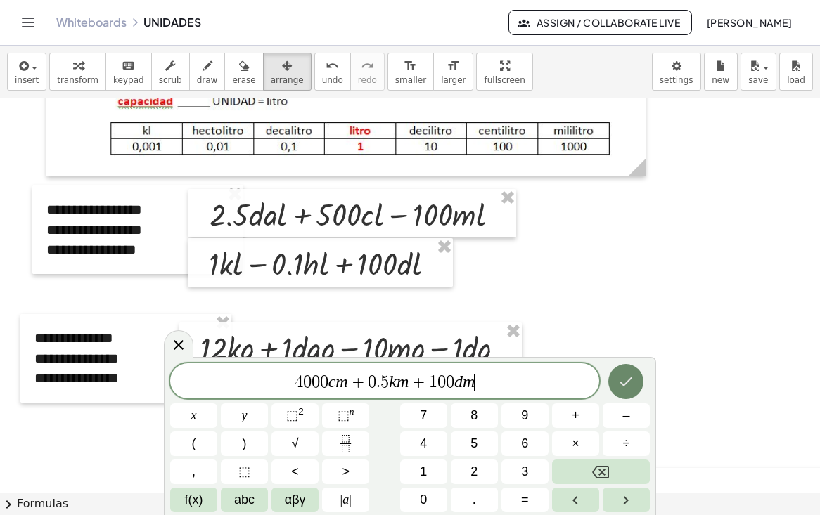
click at [626, 384] on icon "Done" at bounding box center [626, 381] width 13 height 9
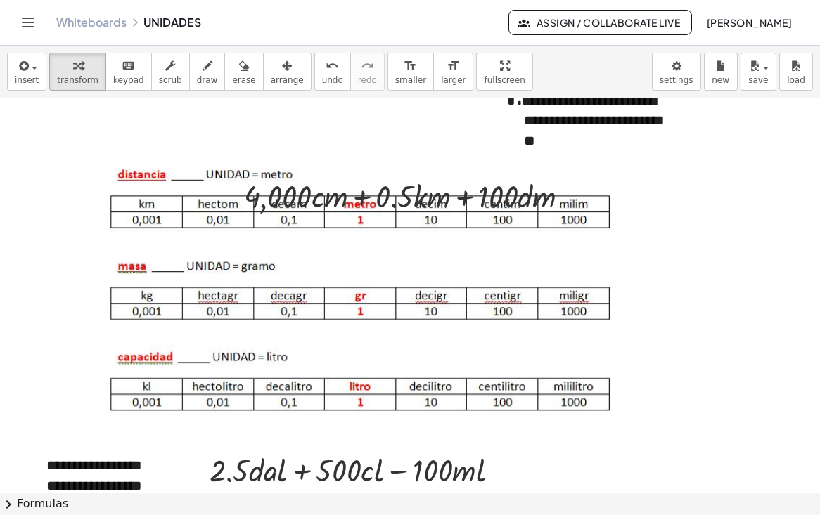
scroll to position [0, 0]
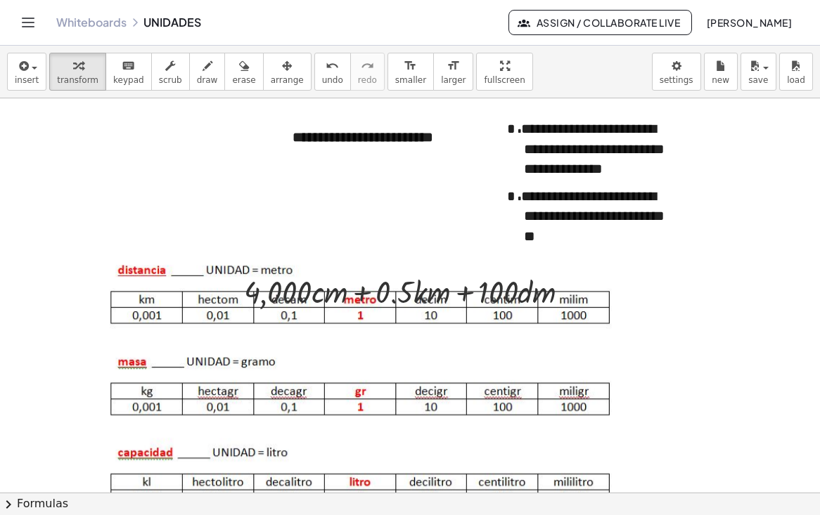
click at [282, 65] on icon "button" at bounding box center [287, 66] width 10 height 17
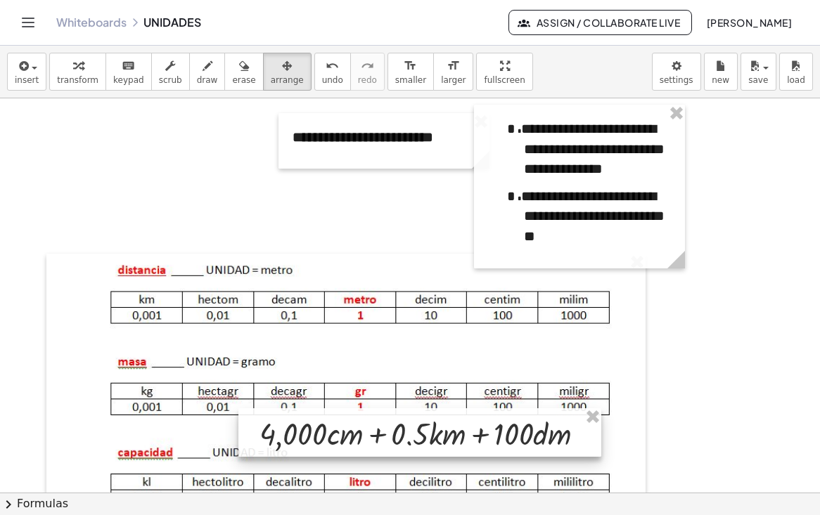
drag, startPoint x: 439, startPoint y: 293, endPoint x: 456, endPoint y: 439, distance: 146.5
click at [456, 439] on div at bounding box center [419, 432] width 363 height 48
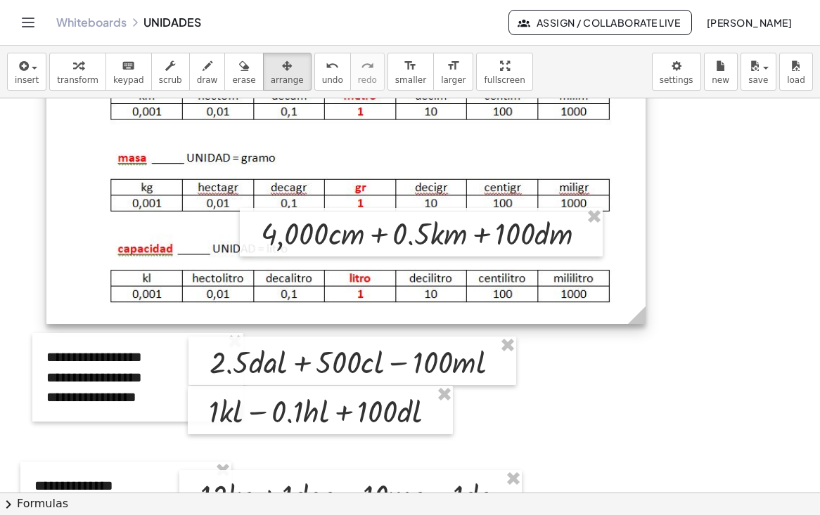
scroll to position [211, 0]
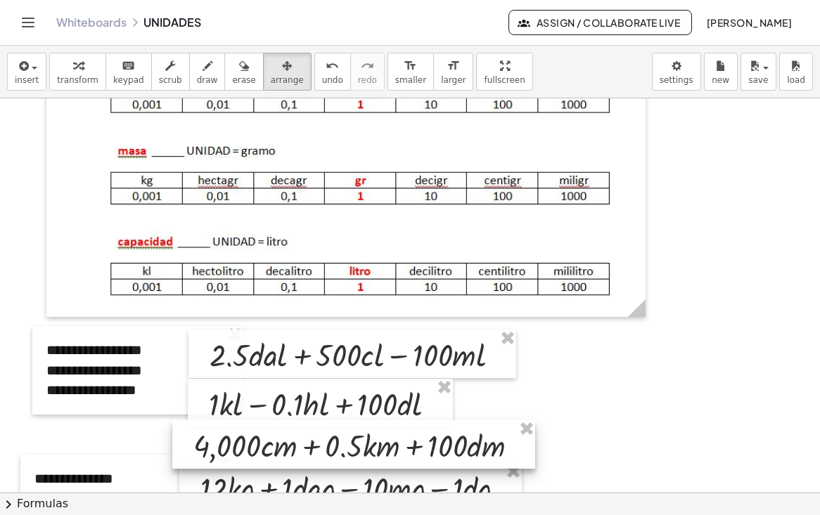
drag, startPoint x: 446, startPoint y: 229, endPoint x: 380, endPoint y: 443, distance: 223.7
click at [380, 444] on div at bounding box center [353, 444] width 363 height 48
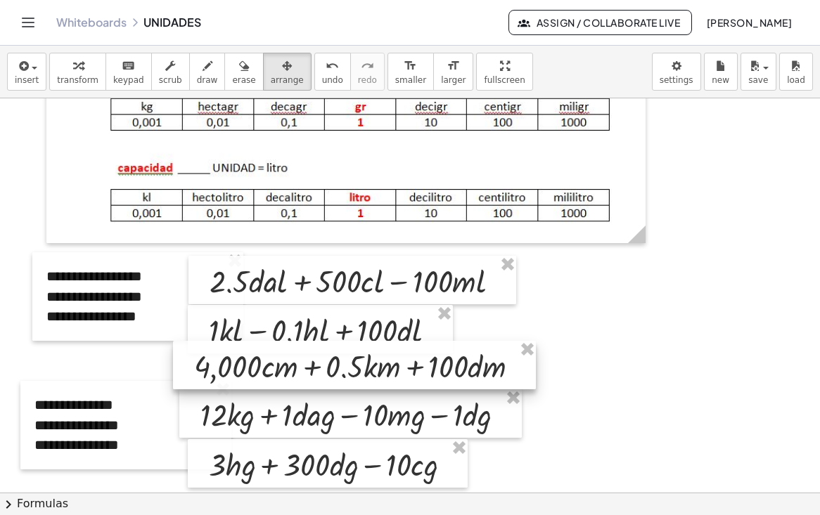
scroll to position [351, 0]
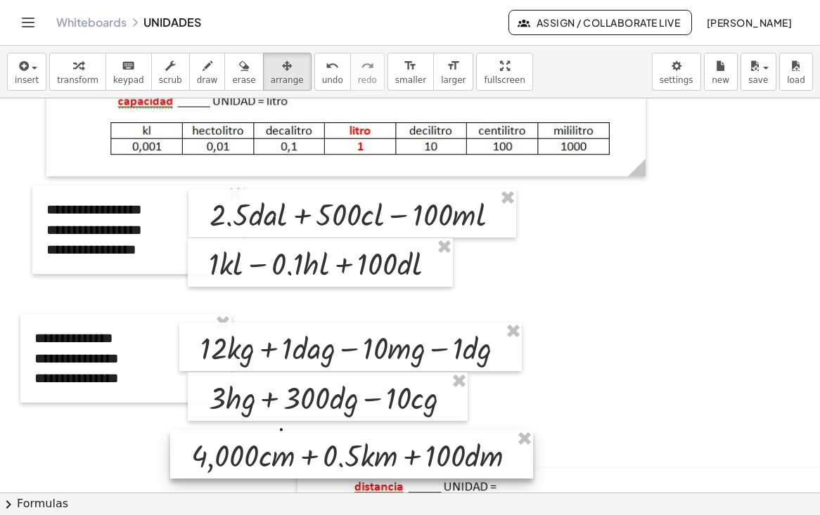
drag, startPoint x: 402, startPoint y: 304, endPoint x: 399, endPoint y: 460, distance: 156.1
click at [399, 460] on div at bounding box center [351, 454] width 363 height 48
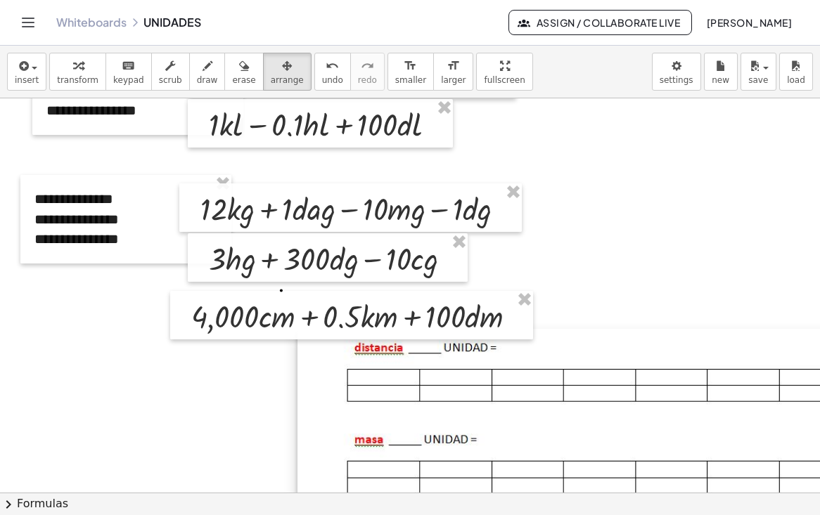
scroll to position [492, 0]
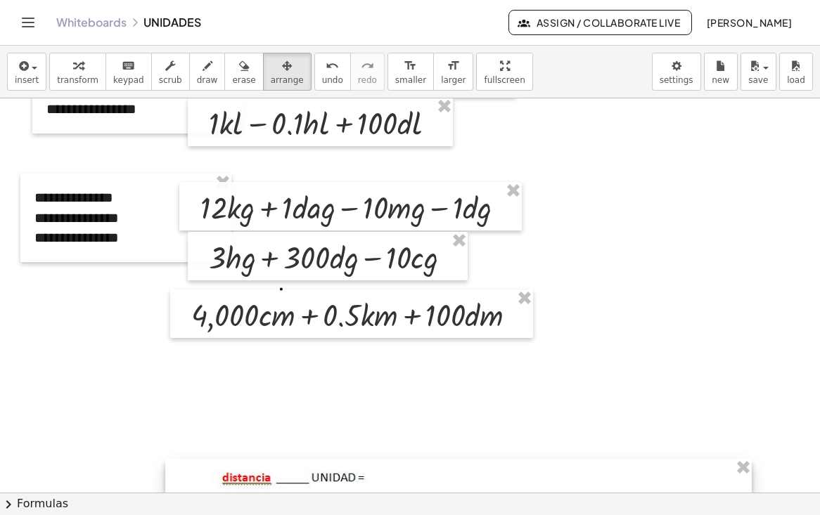
drag, startPoint x: 442, startPoint y: 384, endPoint x: 312, endPoint y: 512, distance: 182.9
click at [311, 515] on div "**********" at bounding box center [410, 281] width 820 height 470
click at [33, 70] on div "button" at bounding box center [27, 65] width 24 height 17
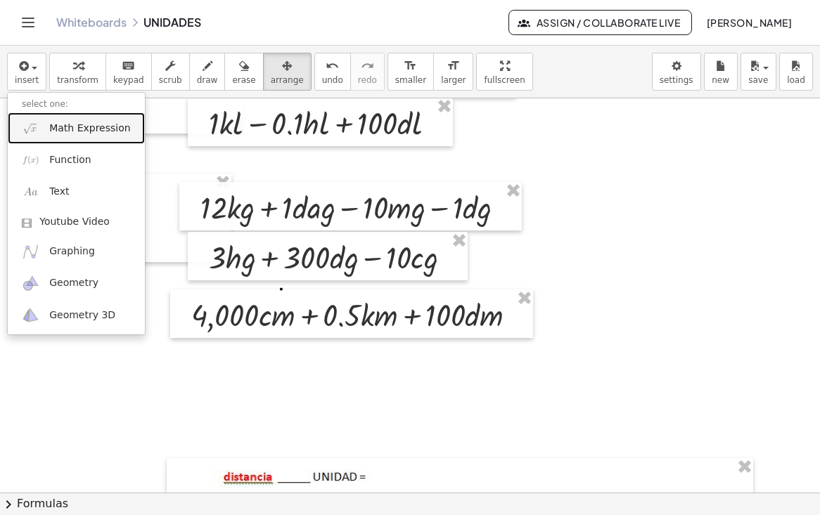
click at [66, 131] on span "Math Expression" at bounding box center [89, 129] width 81 height 14
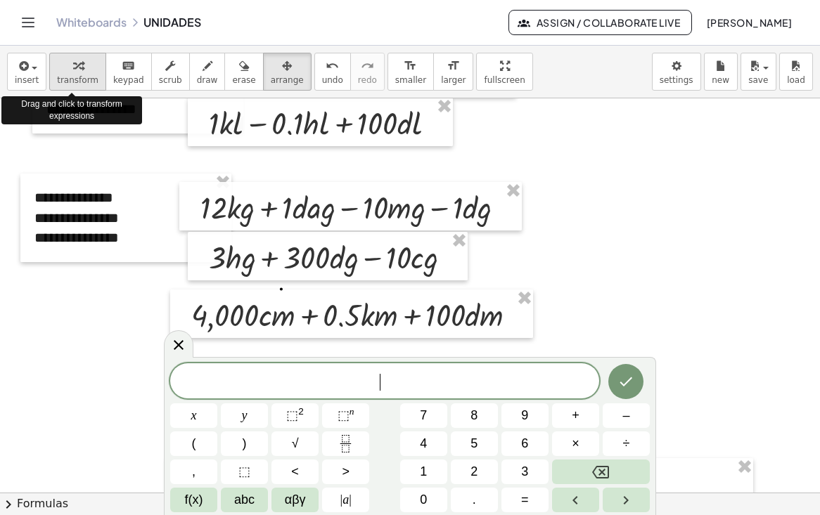
click at [67, 80] on span "transform" at bounding box center [77, 80] width 41 height 10
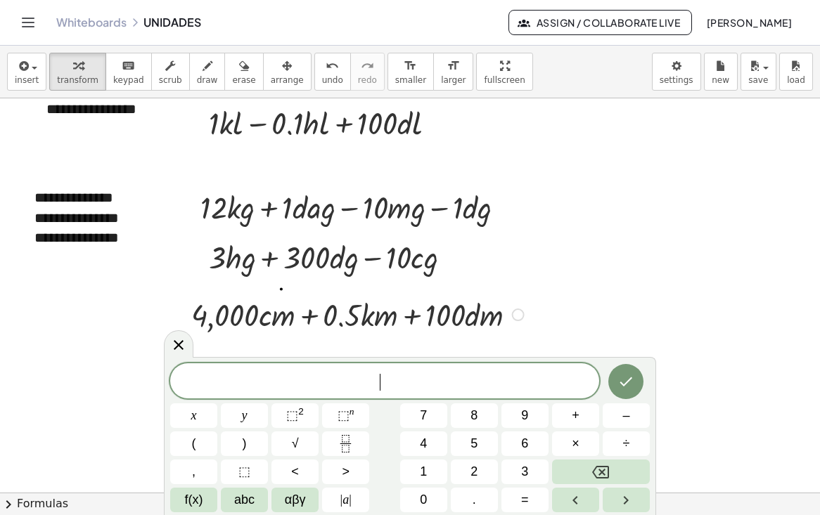
click at [519, 315] on div at bounding box center [518, 315] width 13 height 13
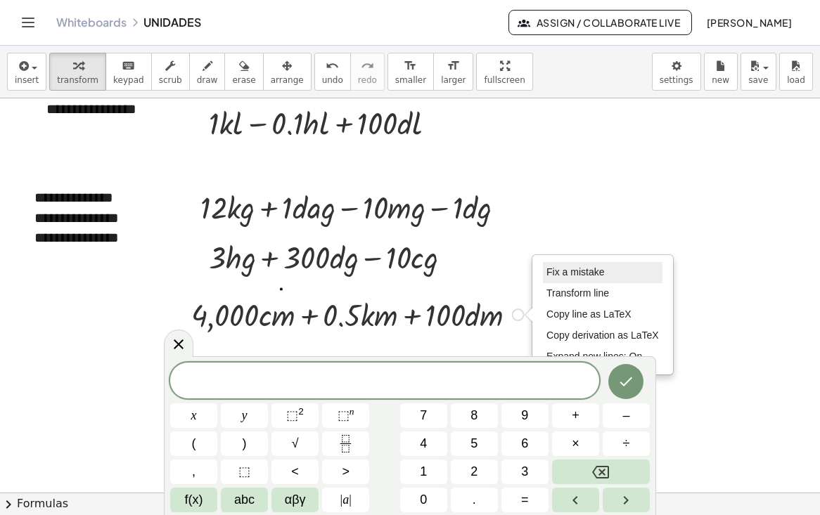
click at [553, 270] on span "Fix a mistake" at bounding box center [575, 271] width 58 height 11
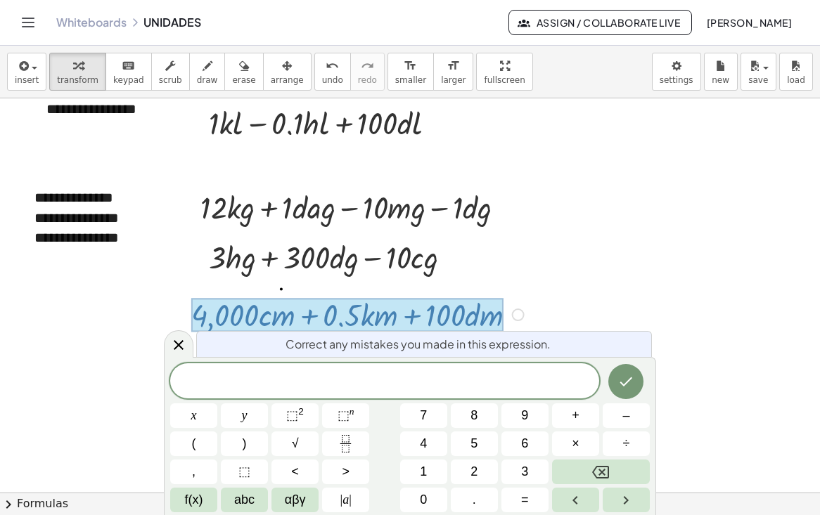
click at [240, 315] on div at bounding box center [347, 315] width 312 height 34
click at [637, 257] on div at bounding box center [443, 324] width 887 height 1436
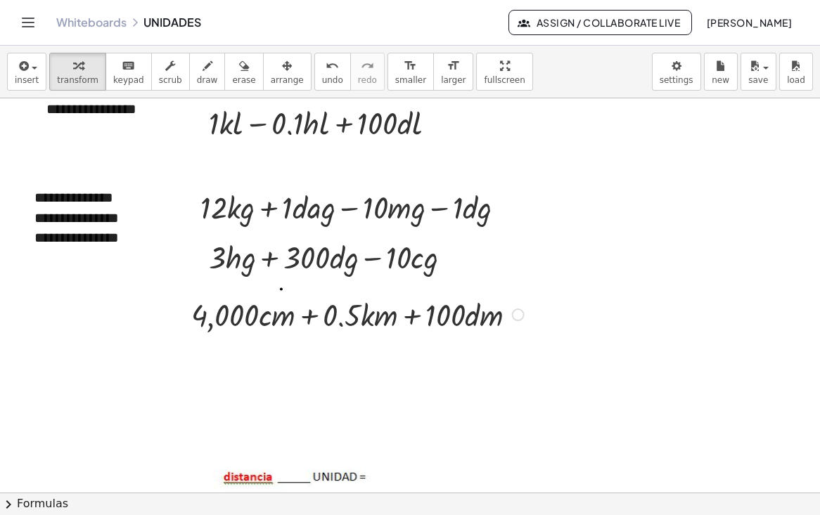
click at [519, 315] on div "Fix a mistake Transform line Copy line as LaTeX Copy derivation as LaTeX Expand…" at bounding box center [518, 315] width 13 height 13
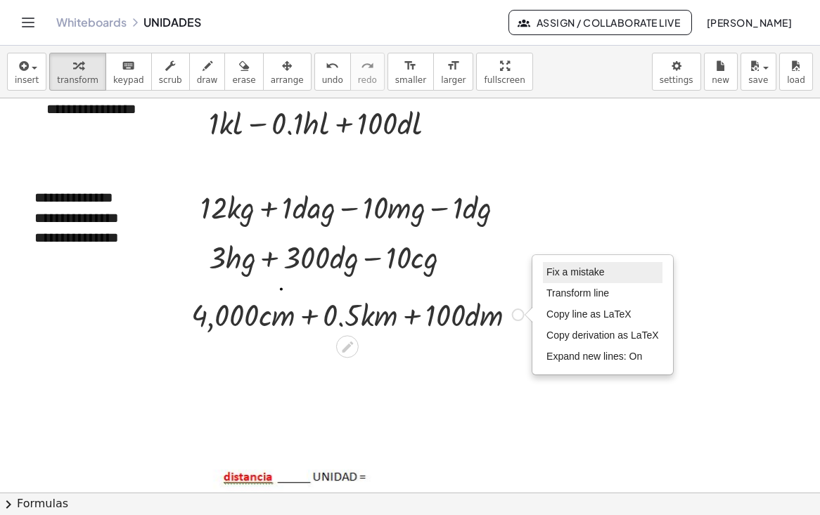
click at [565, 275] on span "Fix a mistake" at bounding box center [575, 271] width 58 height 11
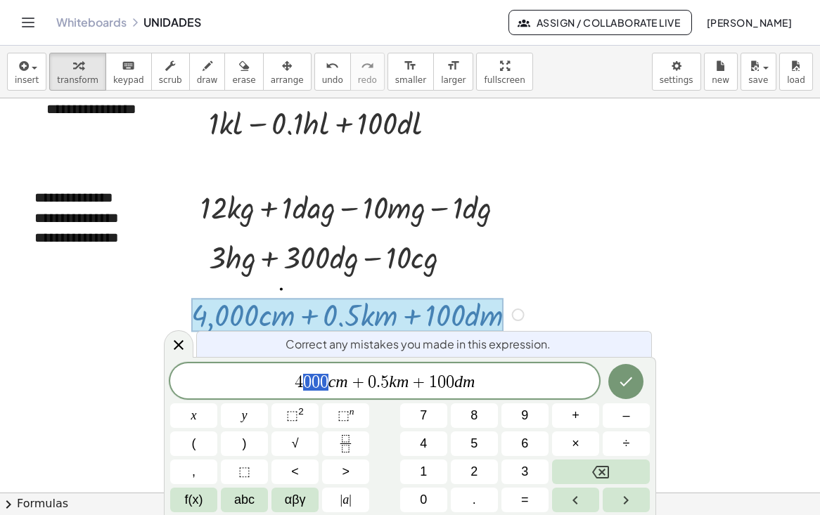
drag, startPoint x: 328, startPoint y: 384, endPoint x: 305, endPoint y: 389, distance: 23.2
click at [305, 389] on span "4 0 0 0 c m + 0 . 5 k m + 1 0 0 [PERSON_NAME]" at bounding box center [384, 383] width 429 height 20
click at [350, 411] on sup "n" at bounding box center [351, 411] width 5 height 11
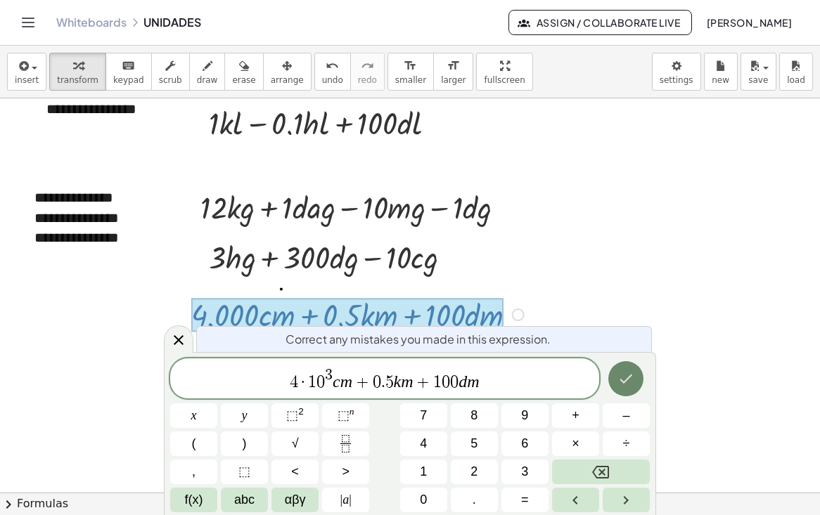
click at [632, 382] on icon "Done" at bounding box center [625, 378] width 17 height 17
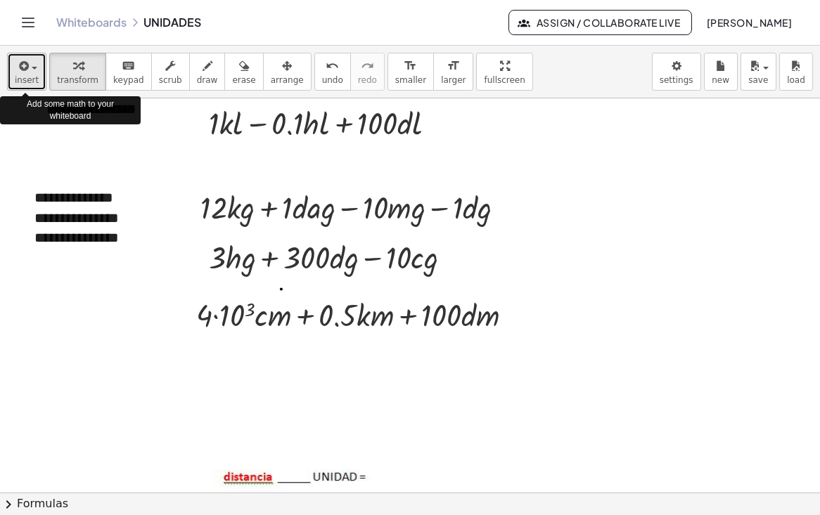
click at [27, 77] on span "insert" at bounding box center [27, 80] width 24 height 10
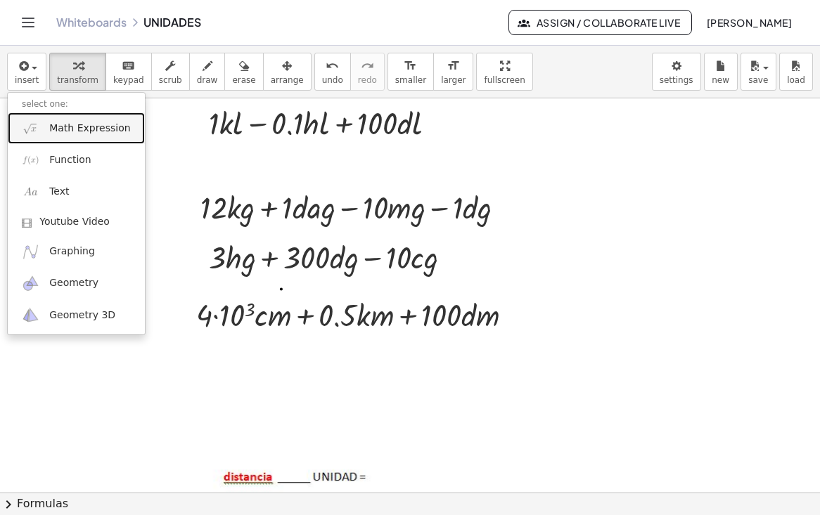
click at [54, 134] on span "Math Expression" at bounding box center [89, 129] width 81 height 14
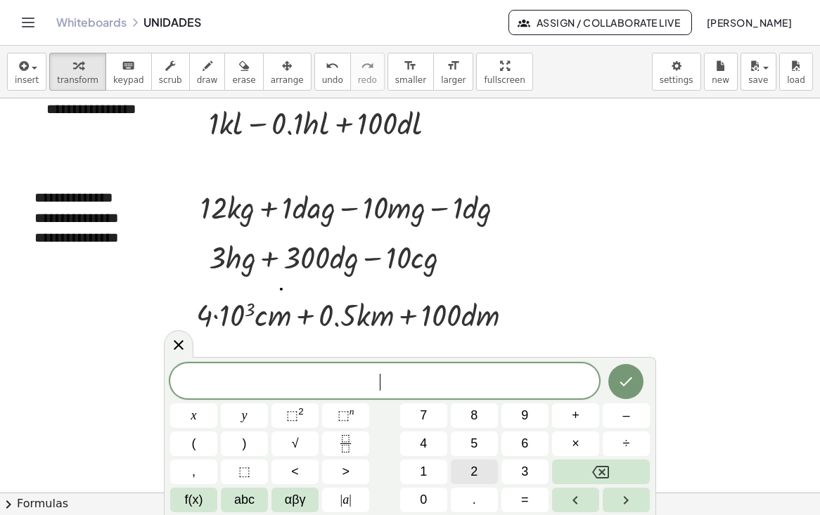
click at [472, 476] on span "2" at bounding box center [473, 471] width 7 height 19
click at [624, 419] on span "–" at bounding box center [625, 415] width 7 height 19
click at [628, 387] on icon "Done" at bounding box center [625, 381] width 17 height 17
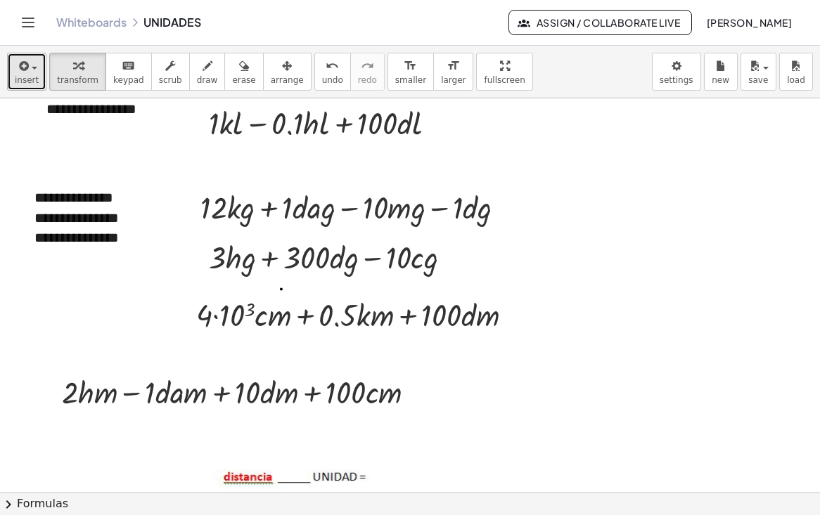
click at [24, 81] on span "insert" at bounding box center [27, 80] width 24 height 10
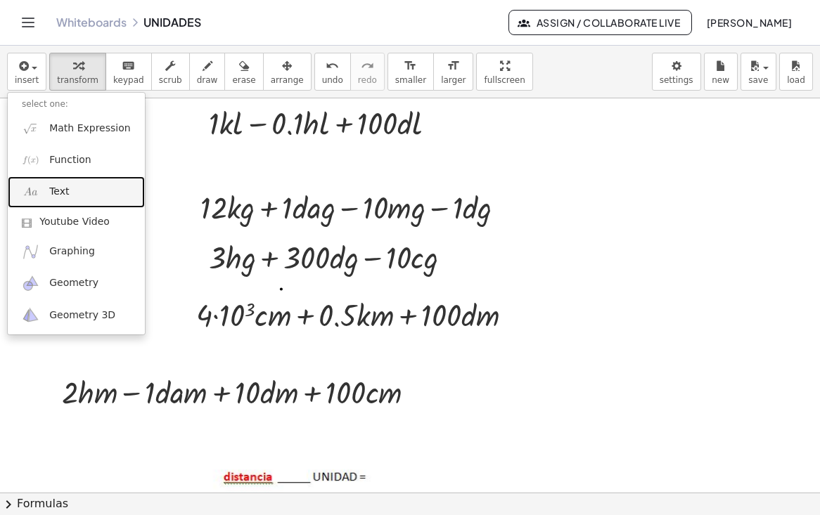
click at [55, 196] on span "Text" at bounding box center [59, 192] width 20 height 14
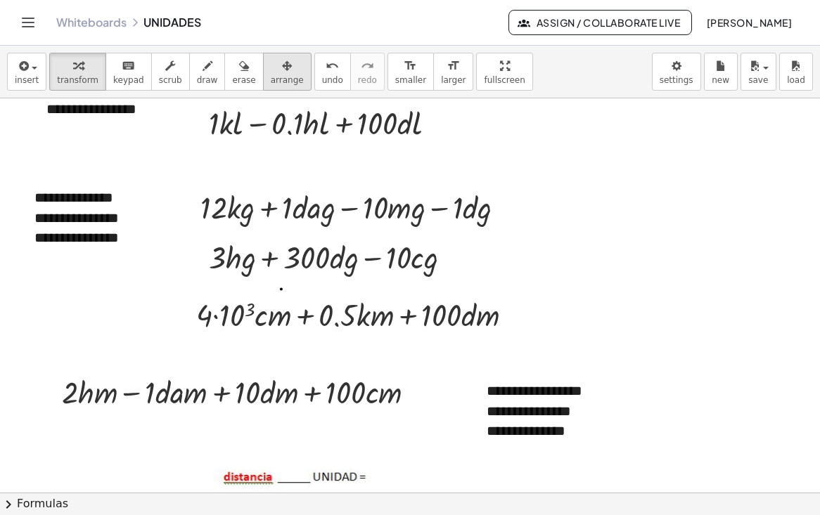
click at [273, 60] on div "button" at bounding box center [287, 65] width 33 height 17
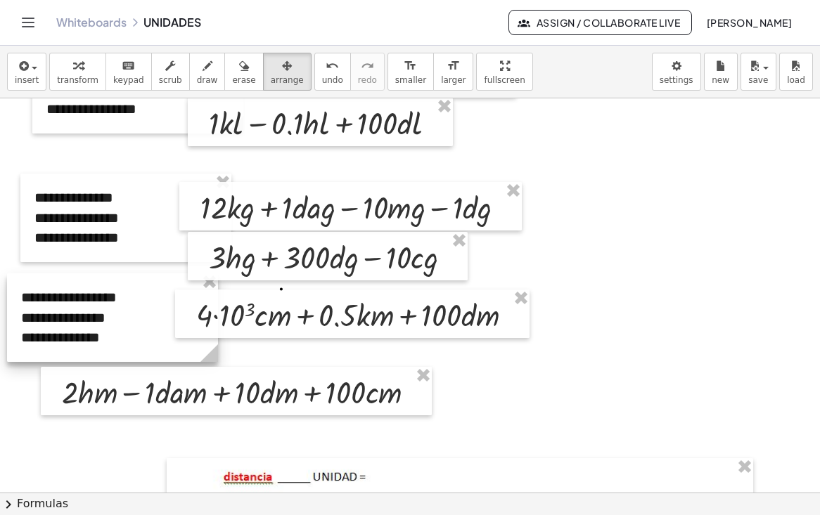
drag, startPoint x: 540, startPoint y: 403, endPoint x: 75, endPoint y: 309, distance: 474.6
click at [75, 309] on div at bounding box center [112, 317] width 211 height 89
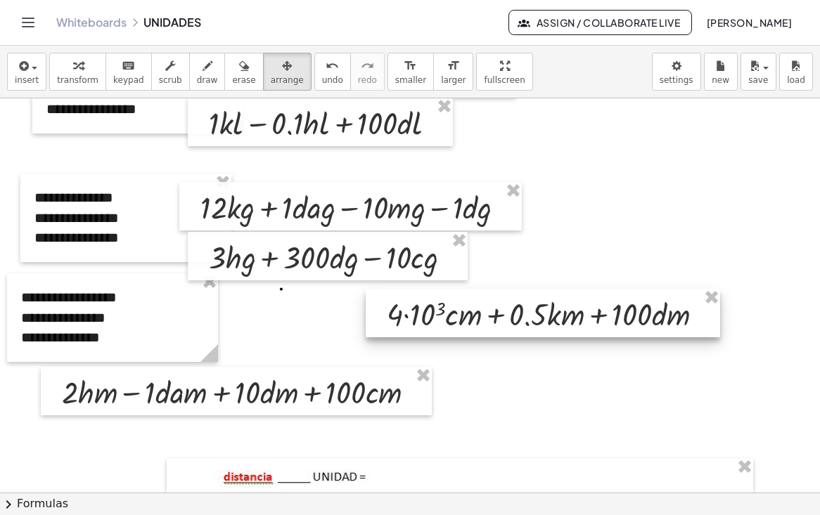
drag, startPoint x: 291, startPoint y: 318, endPoint x: 326, endPoint y: 370, distance: 63.4
click at [479, 317] on div at bounding box center [543, 313] width 354 height 48
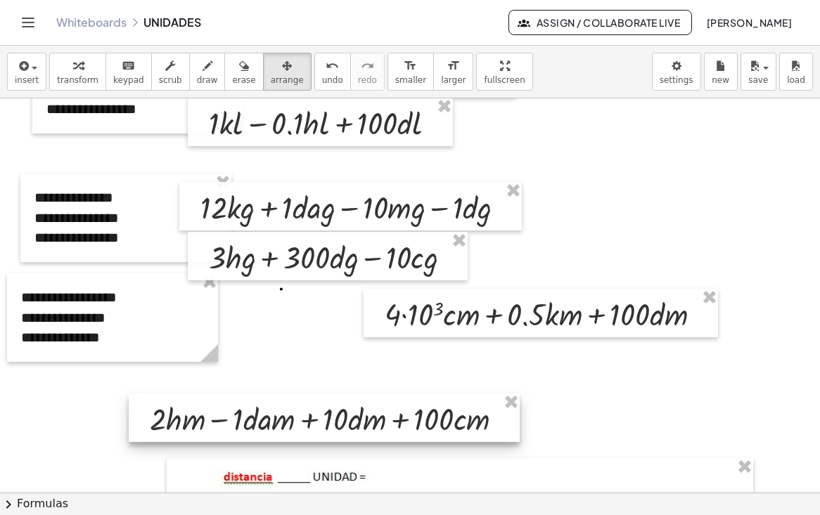
drag, startPoint x: 293, startPoint y: 397, endPoint x: 402, endPoint y: 416, distance: 110.6
click at [403, 418] on div at bounding box center [324, 418] width 391 height 48
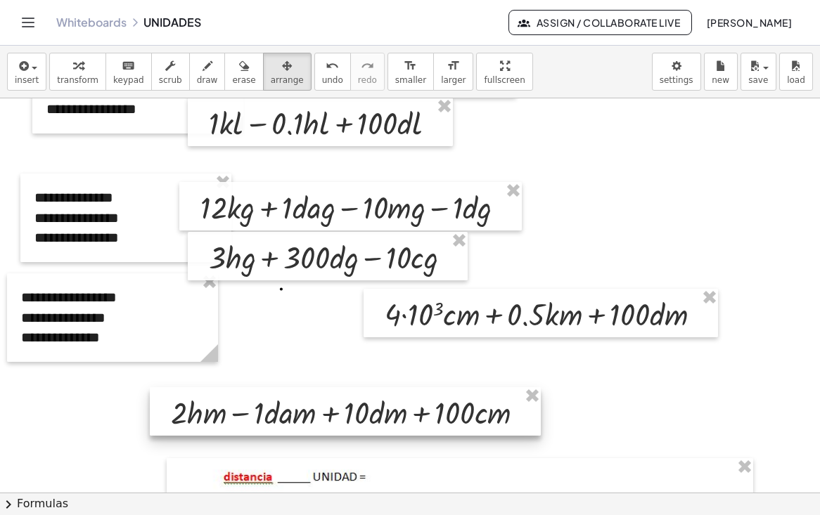
scroll to position [422, 0]
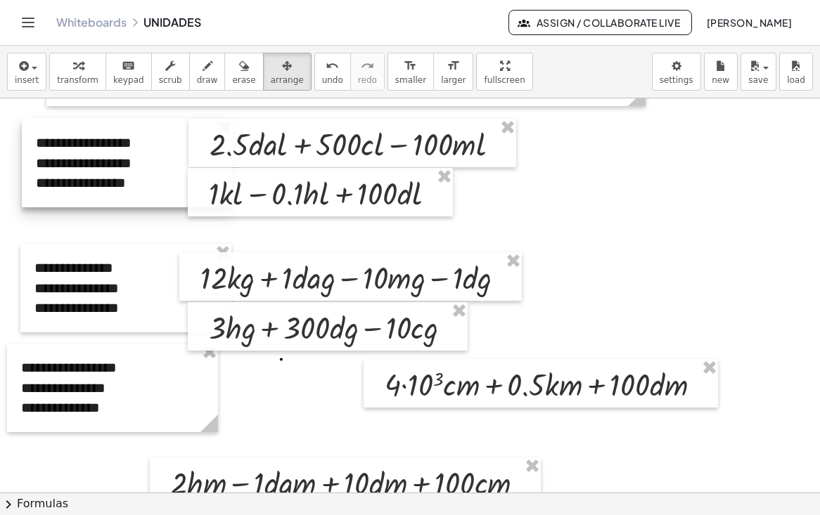
drag, startPoint x: 131, startPoint y: 174, endPoint x: 121, endPoint y: 178, distance: 11.1
click at [121, 178] on div at bounding box center [127, 163] width 211 height 89
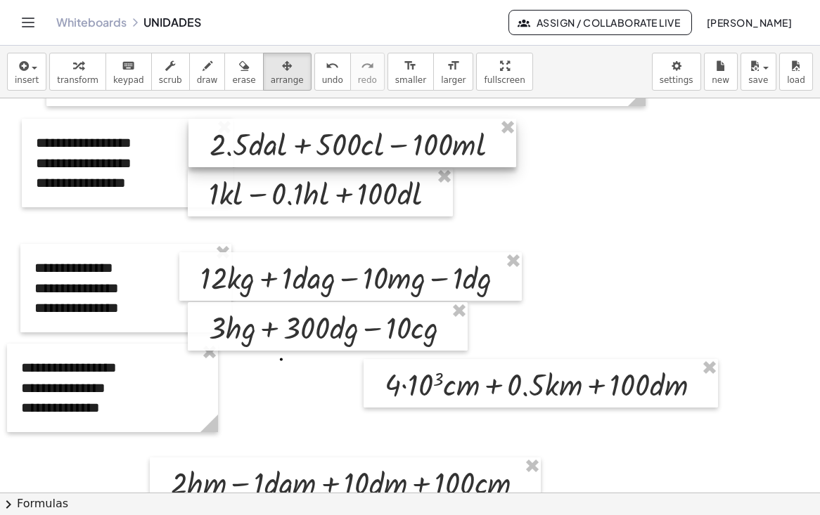
click at [242, 146] on div at bounding box center [352, 143] width 328 height 48
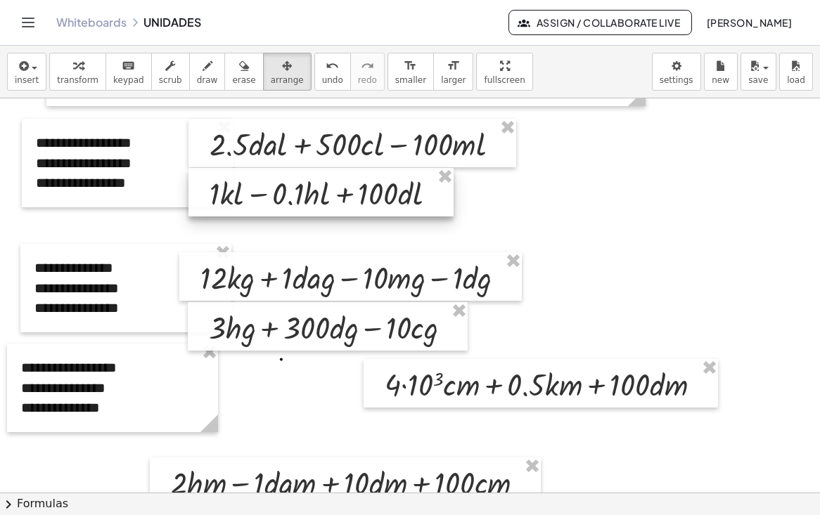
click at [221, 187] on div at bounding box center [320, 192] width 265 height 48
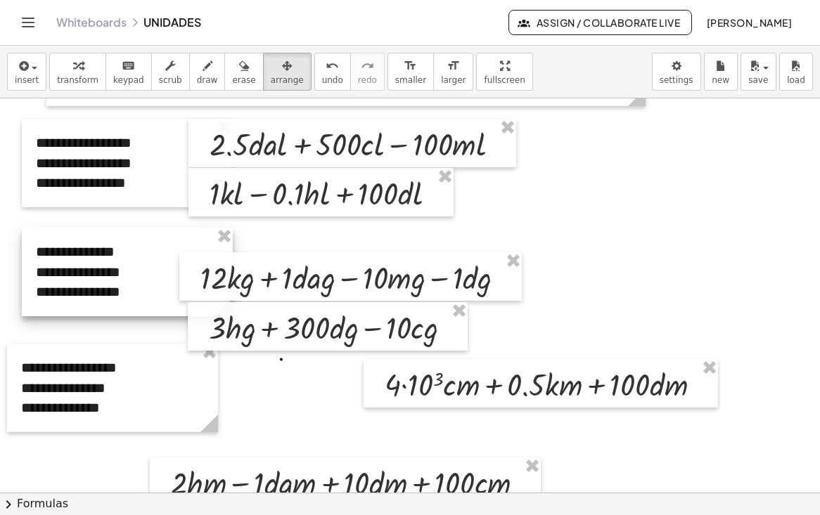
drag, startPoint x: 106, startPoint y: 274, endPoint x: 108, endPoint y: 258, distance: 16.2
click at [108, 258] on div at bounding box center [127, 272] width 211 height 89
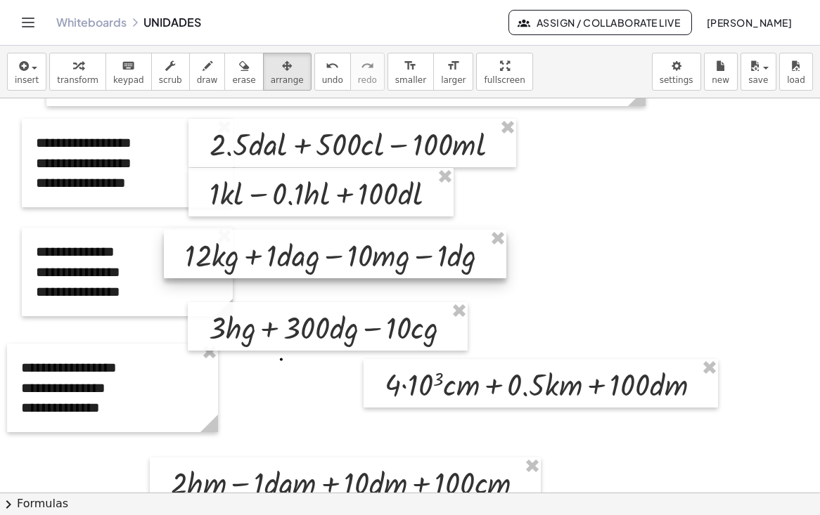
drag, startPoint x: 247, startPoint y: 271, endPoint x: 231, endPoint y: 248, distance: 27.3
click at [231, 248] on div at bounding box center [335, 254] width 342 height 48
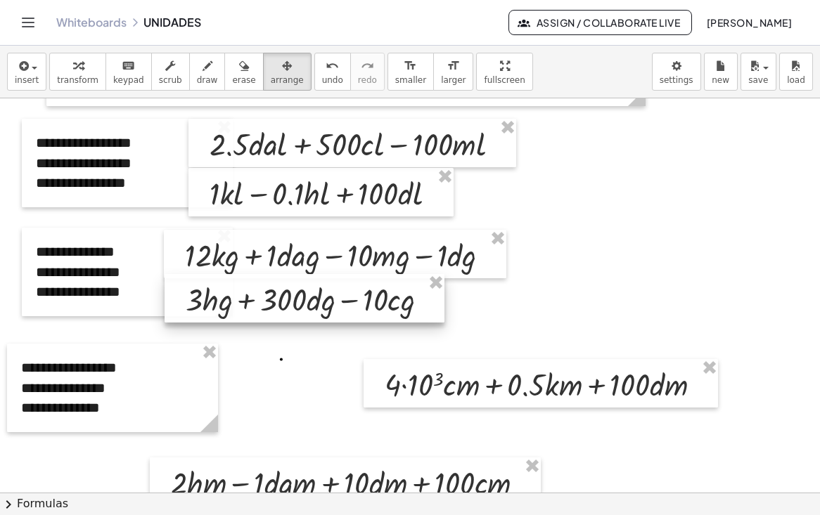
drag, startPoint x: 220, startPoint y: 326, endPoint x: 233, endPoint y: 312, distance: 19.4
click at [201, 296] on div at bounding box center [304, 298] width 280 height 48
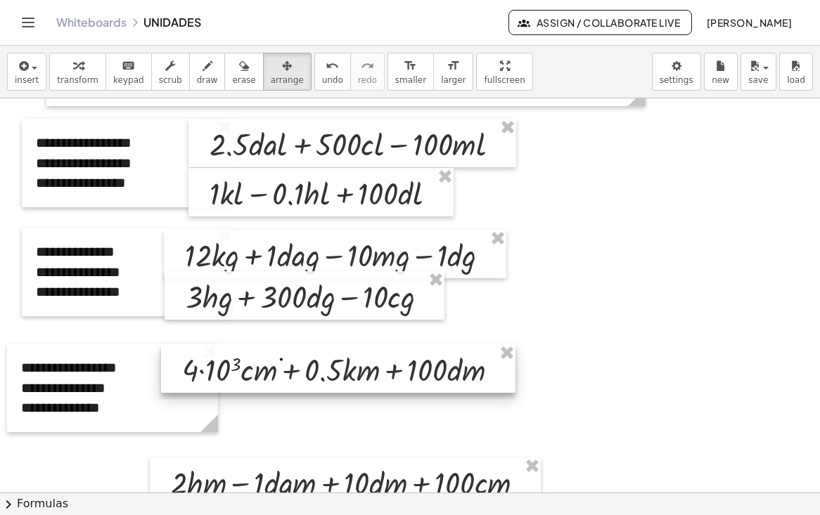
drag, startPoint x: 420, startPoint y: 389, endPoint x: 218, endPoint y: 374, distance: 203.0
click at [218, 374] on div at bounding box center [338, 368] width 354 height 48
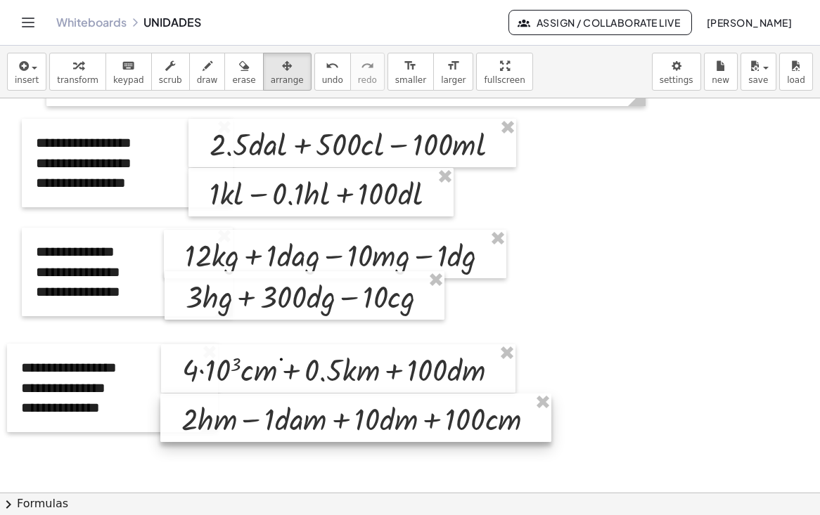
drag, startPoint x: 283, startPoint y: 473, endPoint x: 293, endPoint y: 409, distance: 64.8
click at [293, 409] on div at bounding box center [355, 418] width 391 height 48
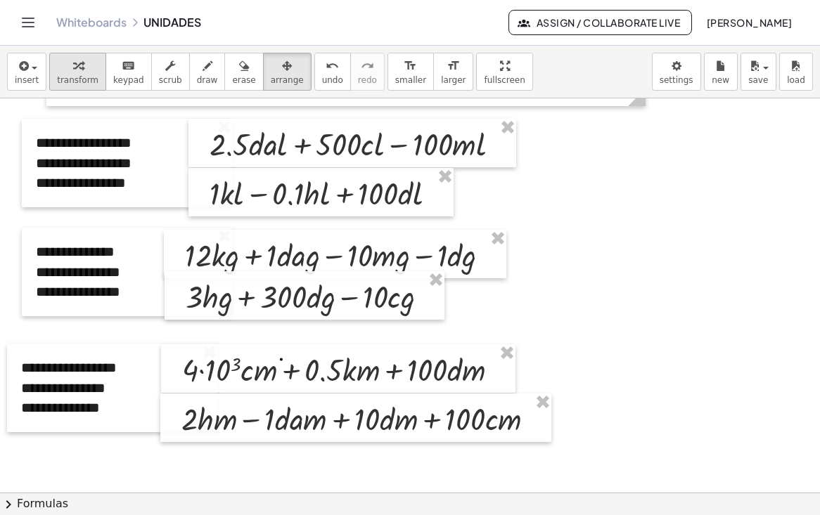
click at [73, 63] on icon "button" at bounding box center [78, 66] width 10 height 17
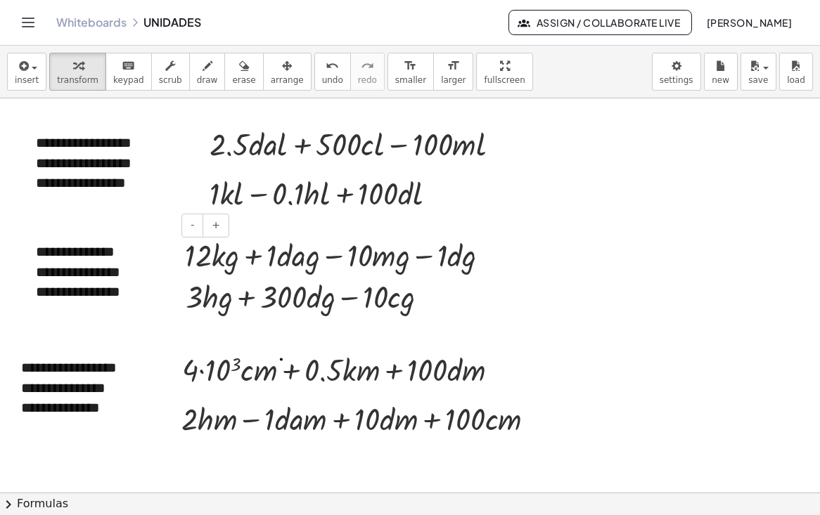
click at [122, 254] on div "**********" at bounding box center [127, 272] width 211 height 89
click at [126, 254] on div "**********" at bounding box center [127, 272] width 211 height 89
click at [549, 245] on div at bounding box center [443, 395] width 887 height 1436
click at [763, 78] on span "save" at bounding box center [758, 80] width 20 height 10
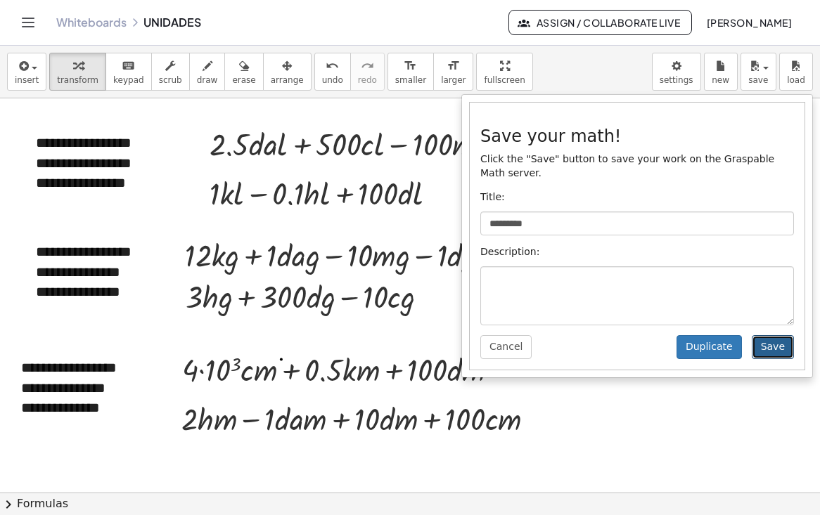
click at [774, 335] on button "Save" at bounding box center [772, 347] width 42 height 24
